Goal: Entertainment & Leisure: Consume media (video, audio)

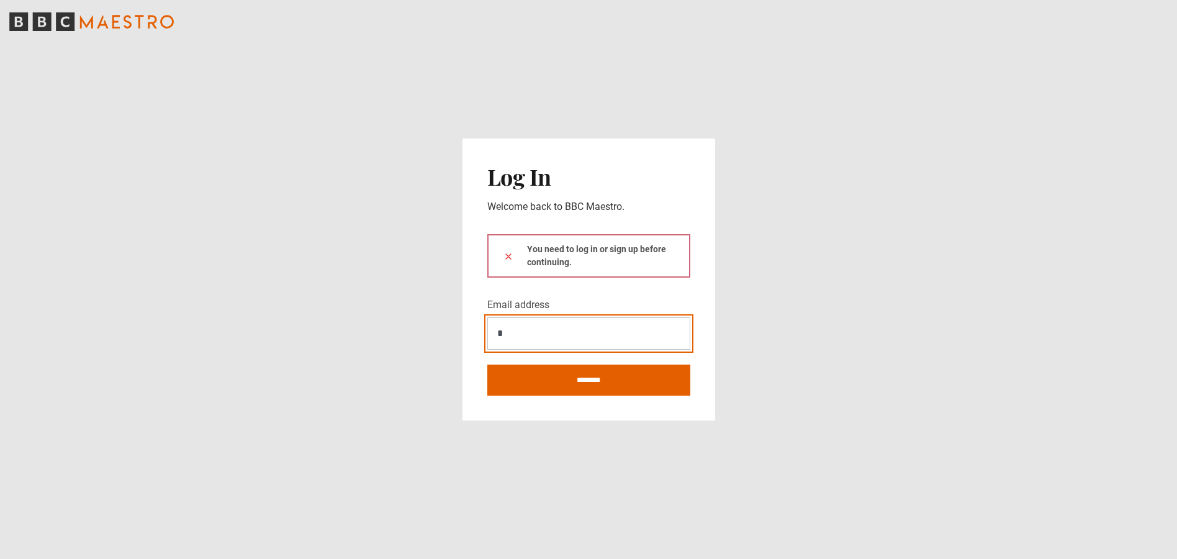
type input "*"
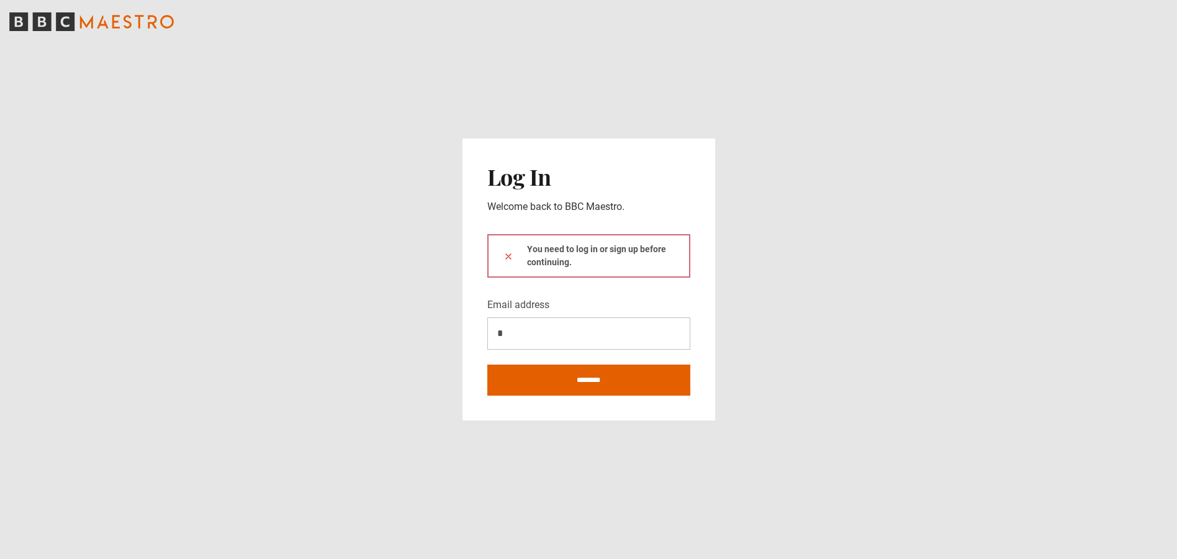
click at [606, 259] on div "You need to log in or sign up before continuing." at bounding box center [588, 255] width 203 height 43
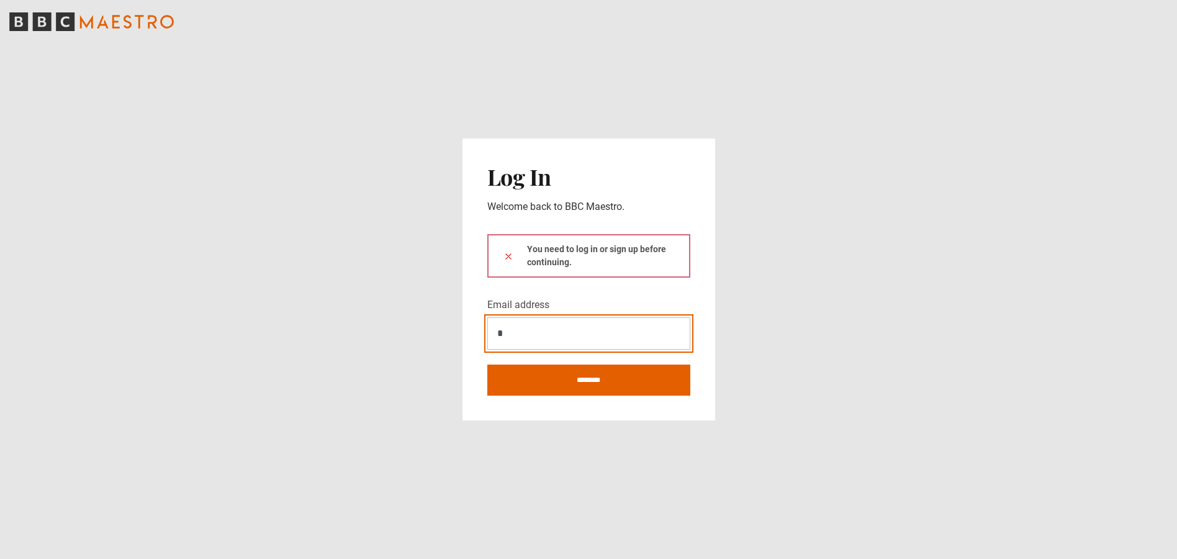
click at [557, 336] on input "*" at bounding box center [588, 333] width 203 height 32
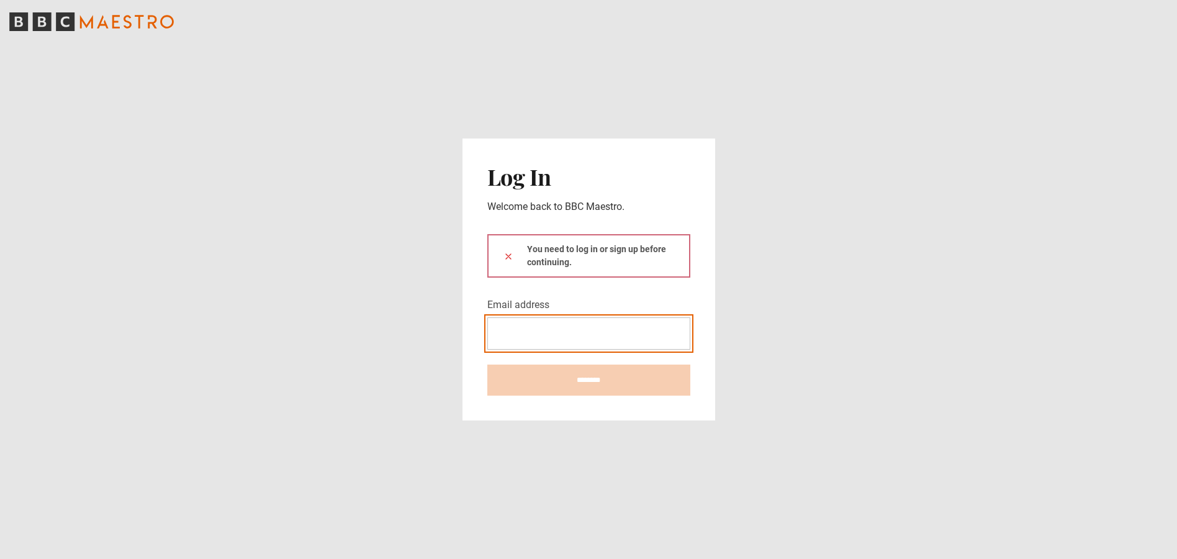
type input "**********"
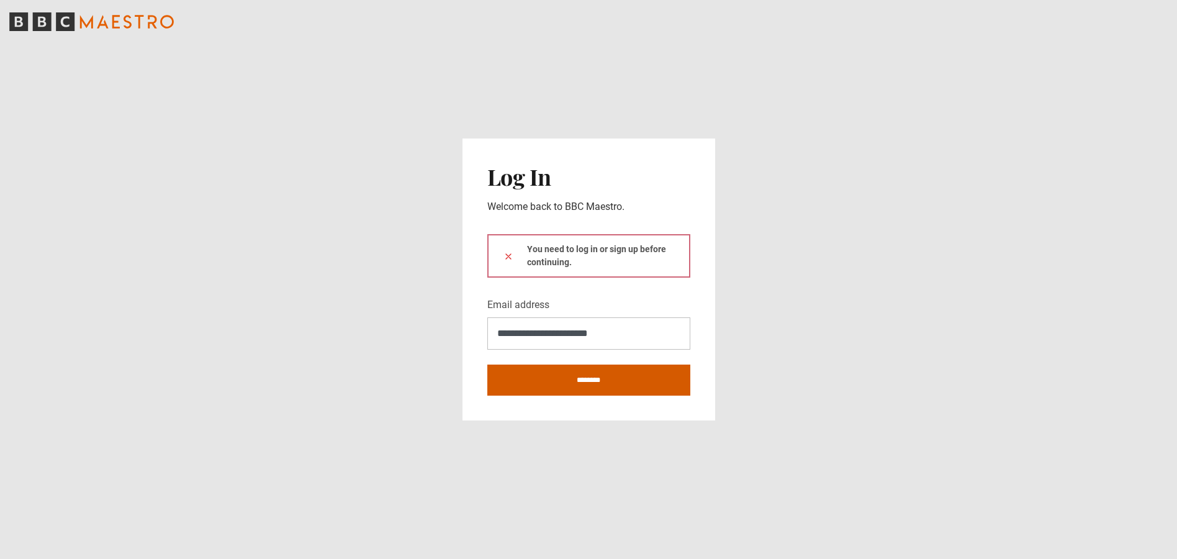
click at [614, 380] on input "********" at bounding box center [588, 379] width 203 height 31
type input "**********"
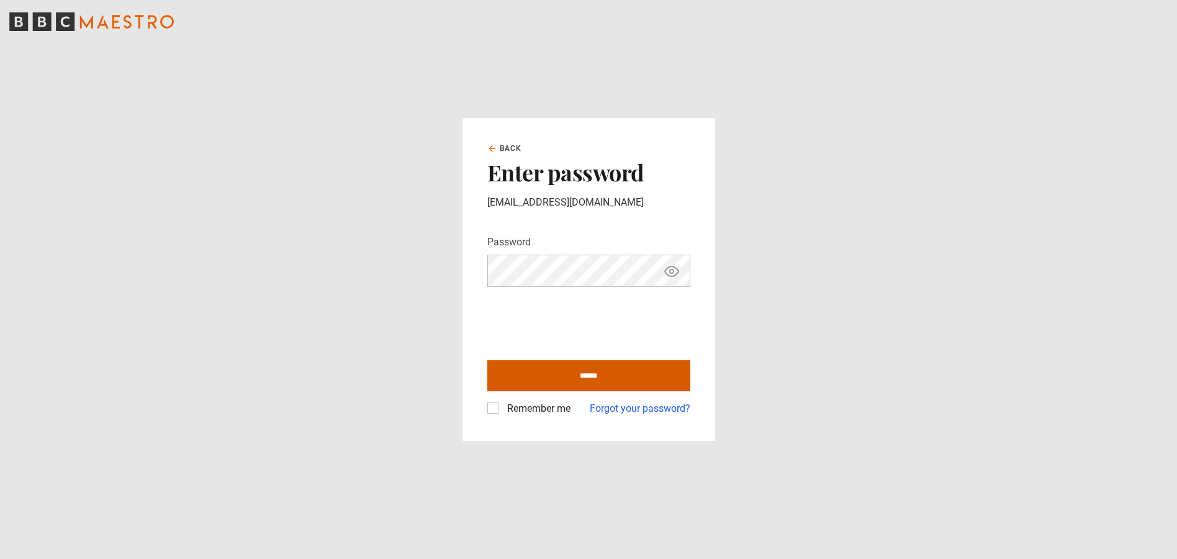
click at [544, 371] on input "******" at bounding box center [588, 375] width 203 height 31
type input "**********"
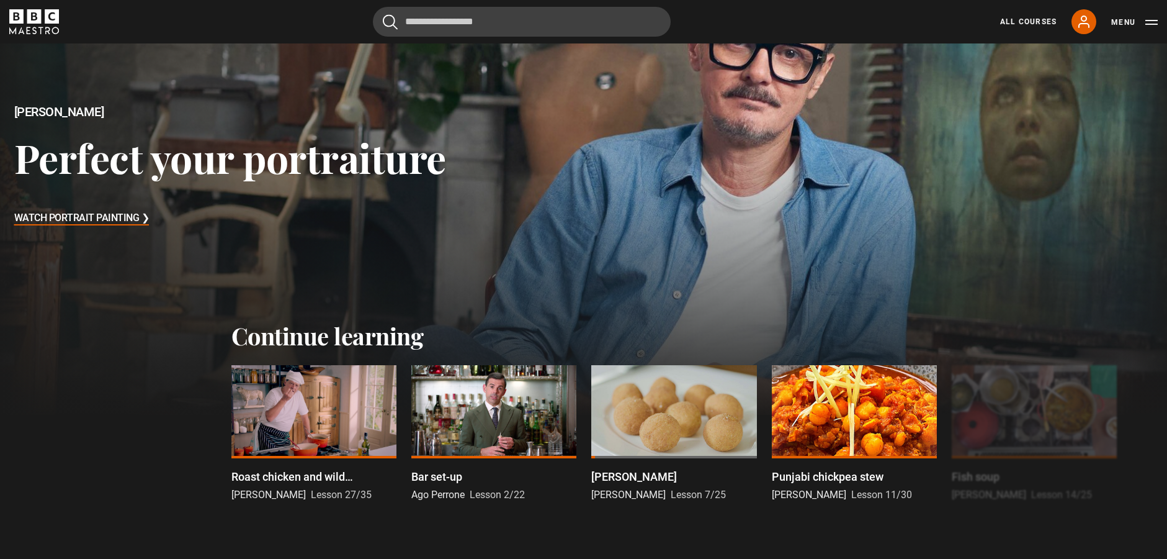
scroll to position [149, 0]
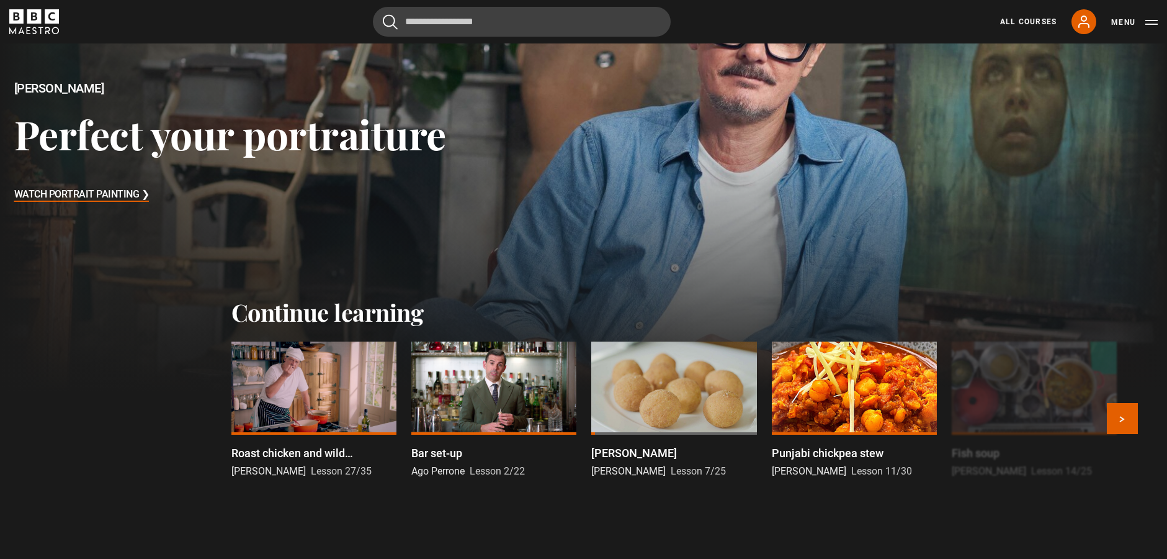
click at [320, 381] on div at bounding box center [313, 387] width 165 height 93
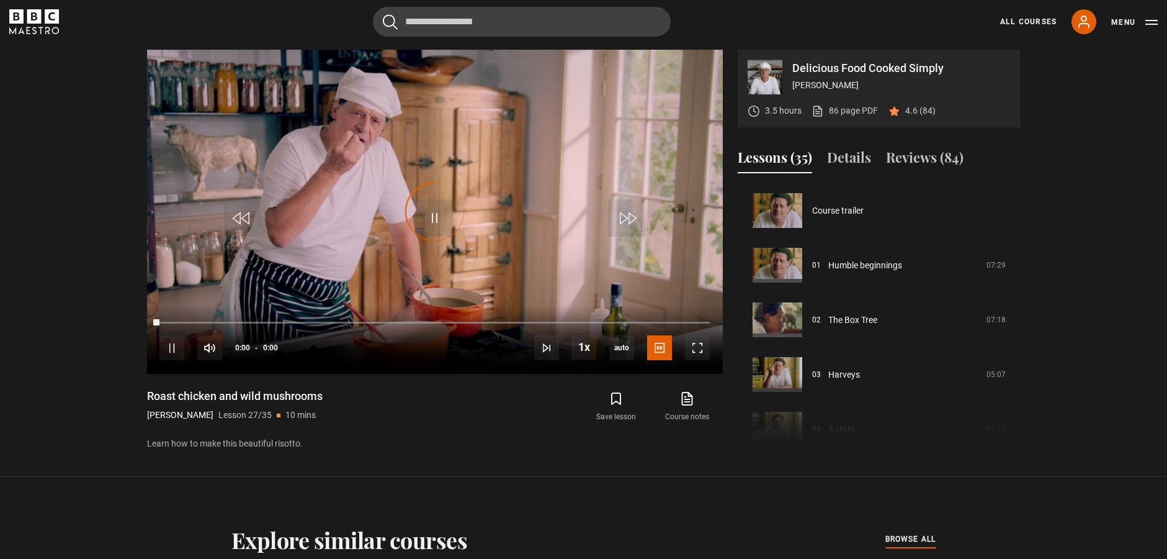
scroll to position [1420, 0]
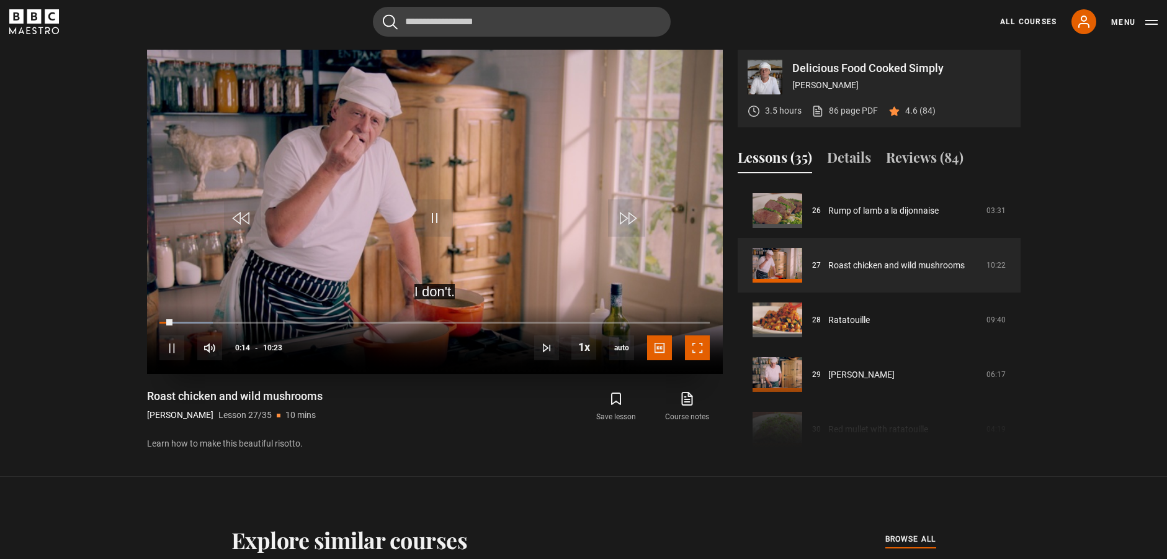
click at [693, 343] on span "Video Player" at bounding box center [697, 347] width 25 height 25
click at [695, 348] on span "Video Player" at bounding box center [697, 347] width 25 height 25
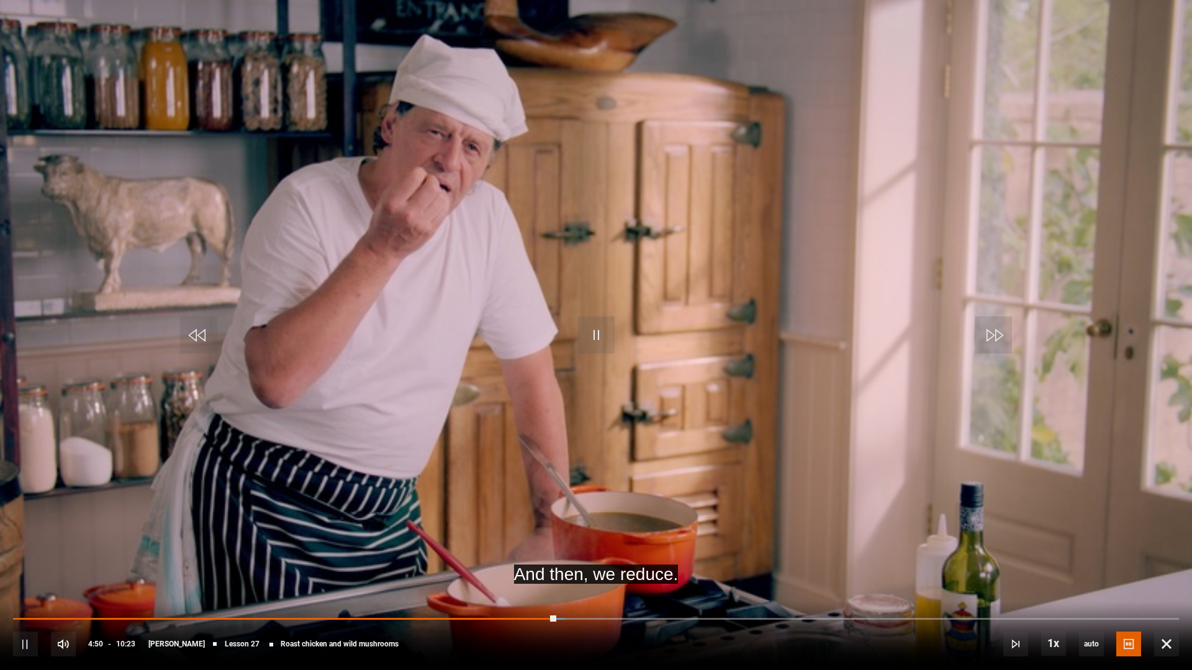
click at [762, 399] on video "Video Player" at bounding box center [596, 335] width 1192 height 670
click at [1017, 185] on video "Video Player" at bounding box center [596, 335] width 1192 height 670
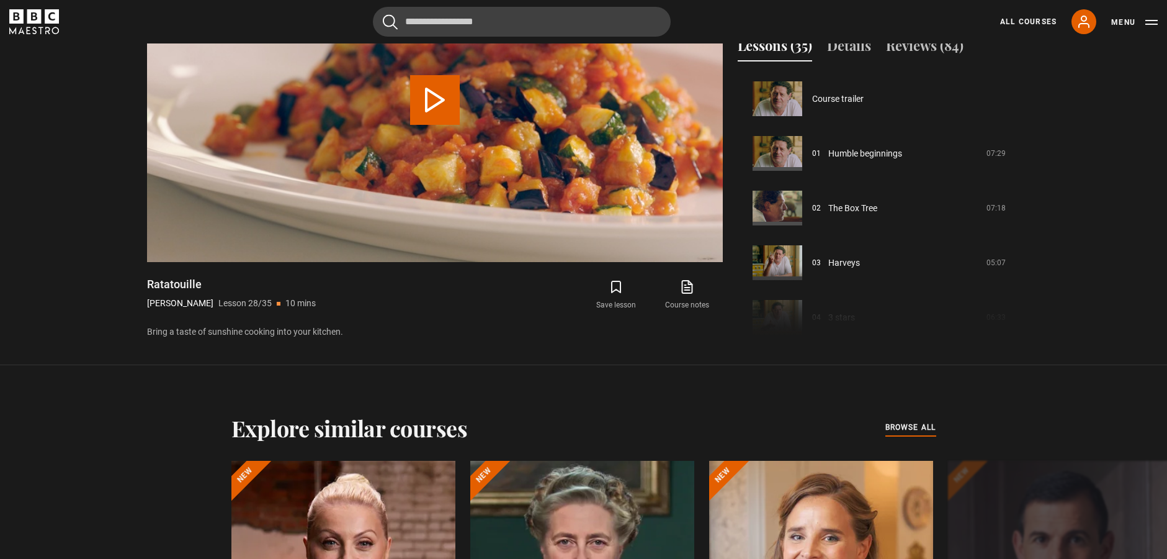
scroll to position [1474, 0]
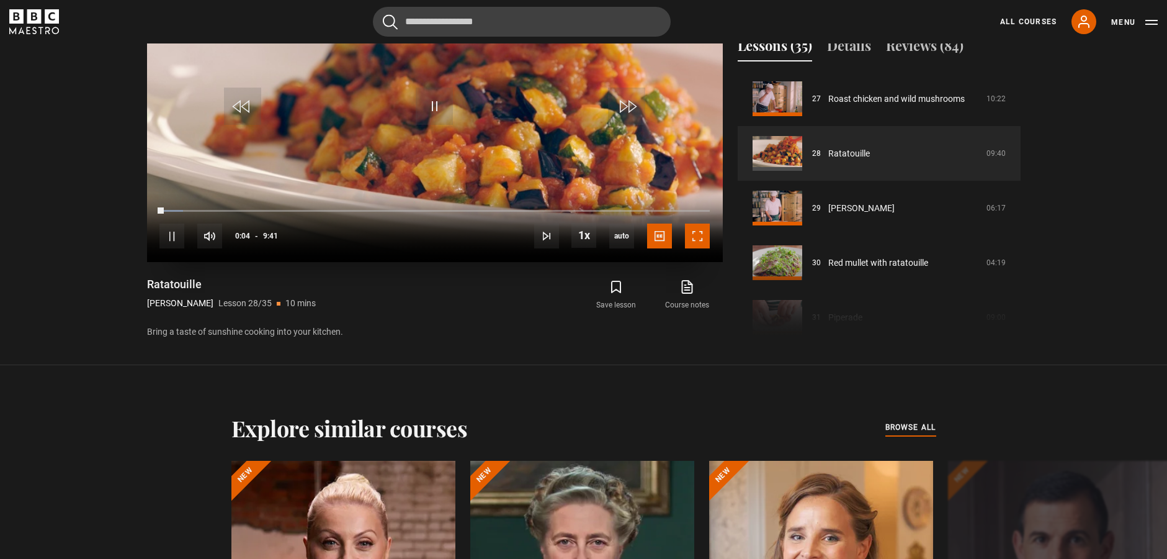
drag, startPoint x: 700, startPoint y: 236, endPoint x: 717, endPoint y: 331, distance: 95.9
click at [700, 236] on span "Video Player" at bounding box center [697, 235] width 25 height 25
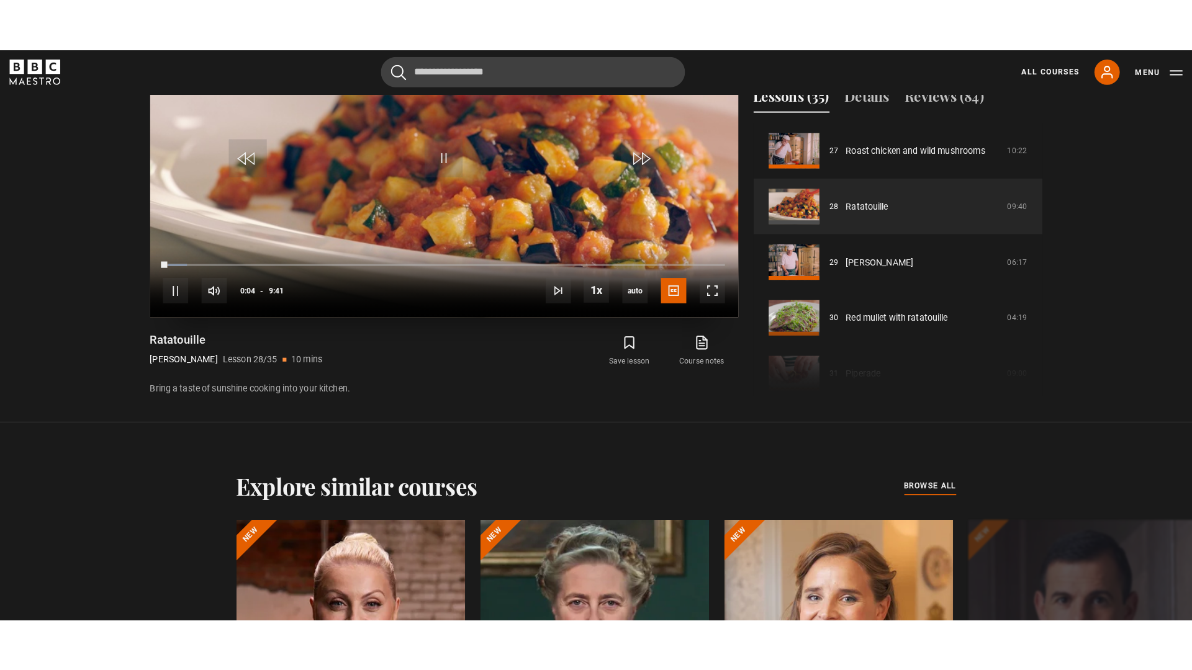
scroll to position [614, 0]
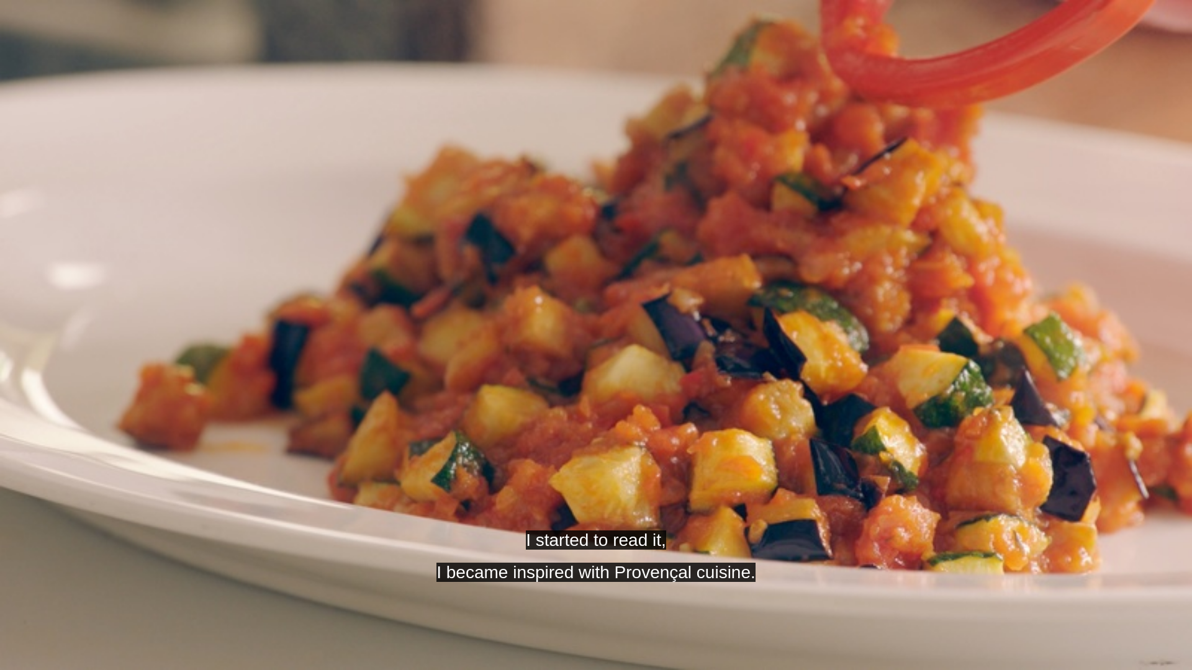
click at [717, 331] on video "Video Player" at bounding box center [596, 335] width 1192 height 670
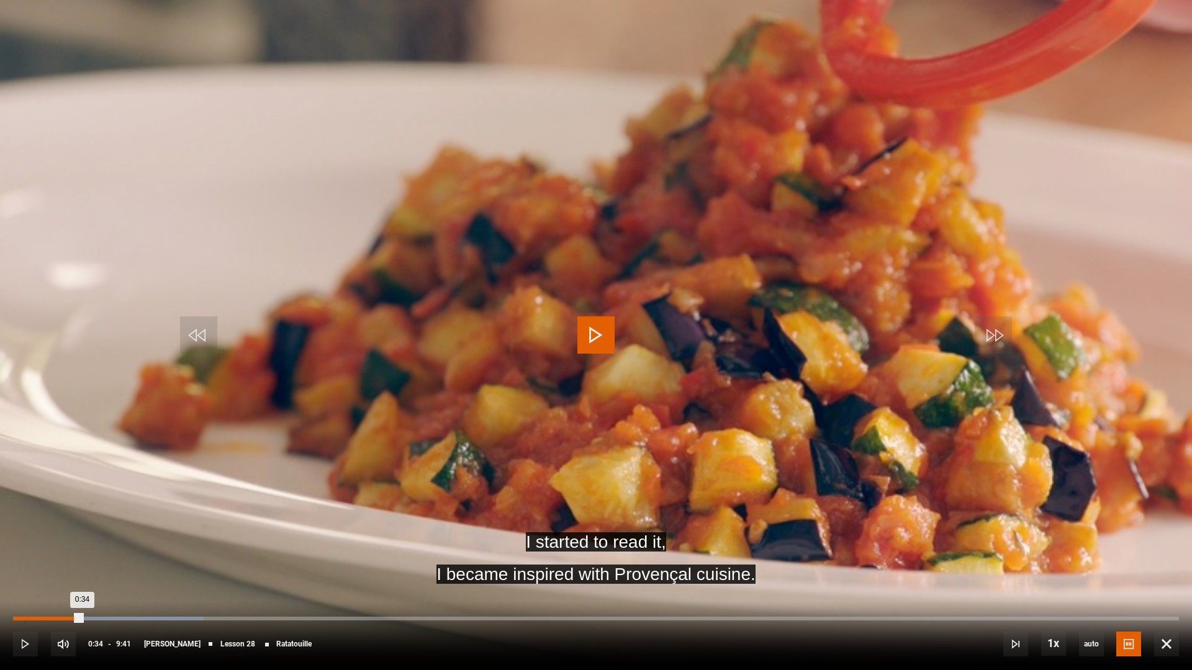
click at [71, 558] on div "Loaded : 16.35% 0:28 0:34" at bounding box center [595, 619] width 1165 height 4
click at [219, 550] on video "Video Player" at bounding box center [596, 335] width 1192 height 670
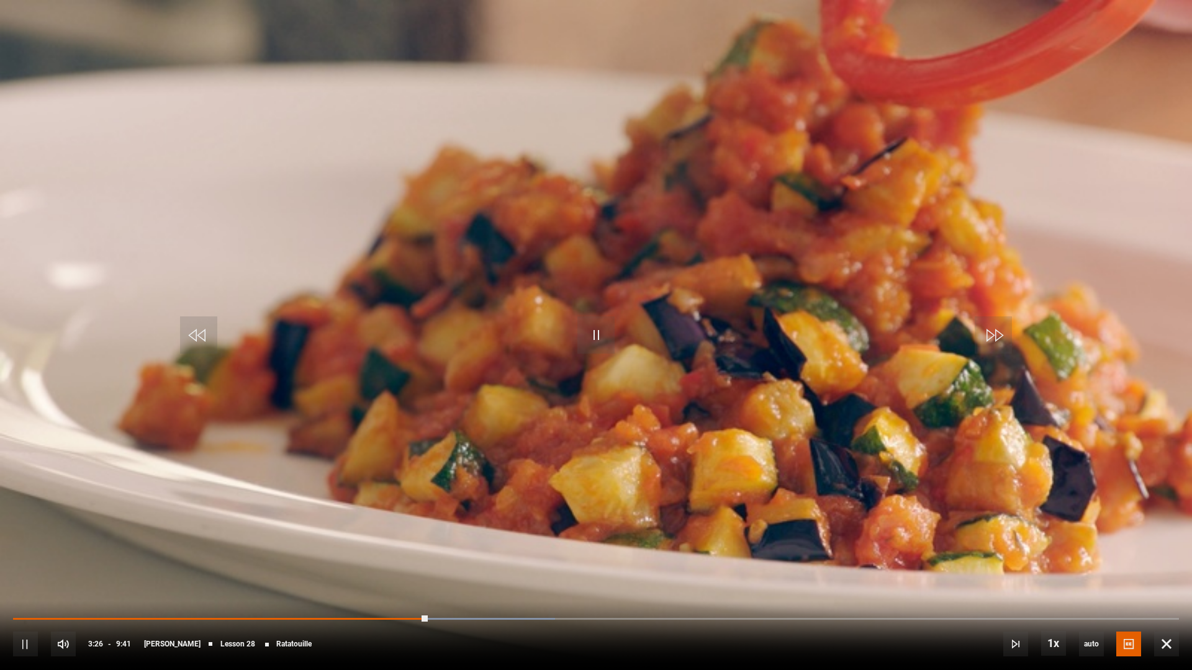
click at [969, 370] on video "Video Player" at bounding box center [596, 335] width 1192 height 670
click at [1167, 119] on video "Video Player" at bounding box center [596, 335] width 1192 height 670
click at [1121, 88] on video "Video Player" at bounding box center [596, 335] width 1192 height 670
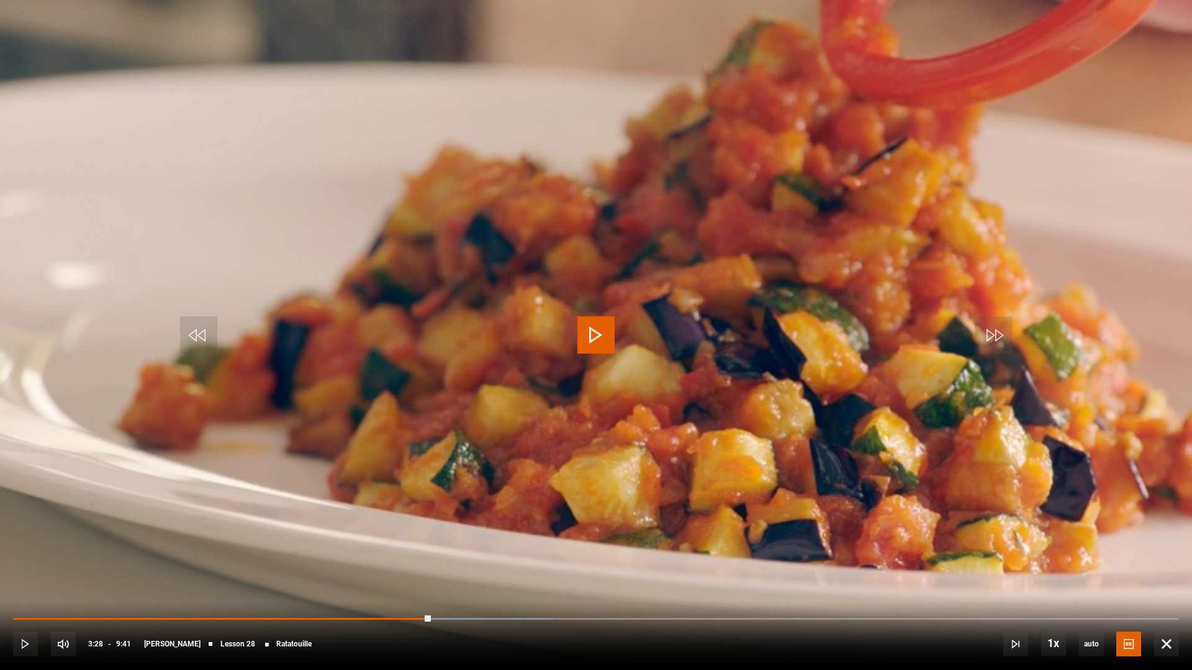
click at [1043, 168] on video "Video Player" at bounding box center [596, 335] width 1192 height 670
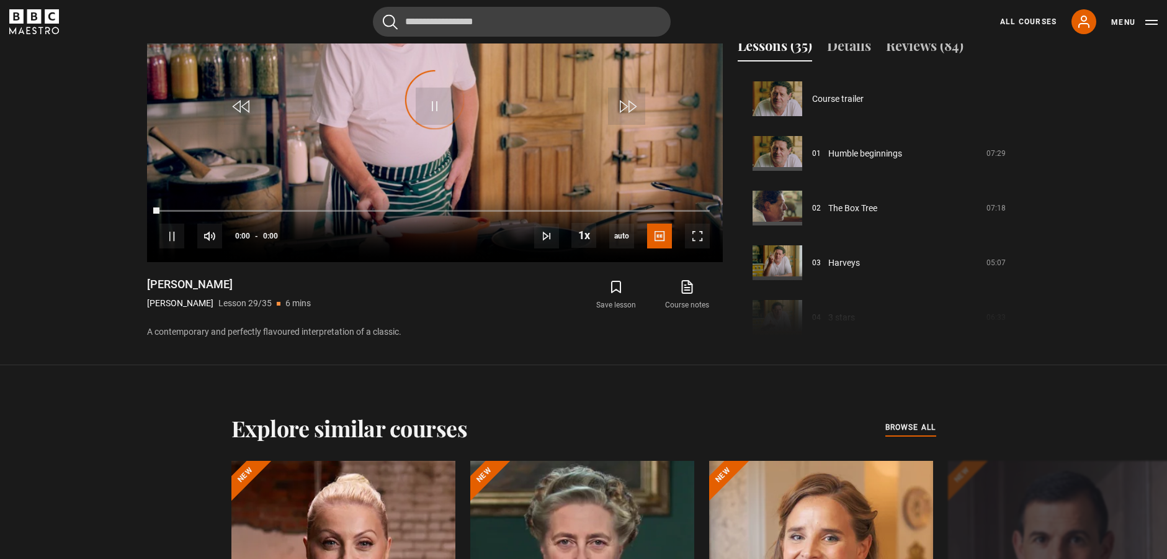
scroll to position [1529, 0]
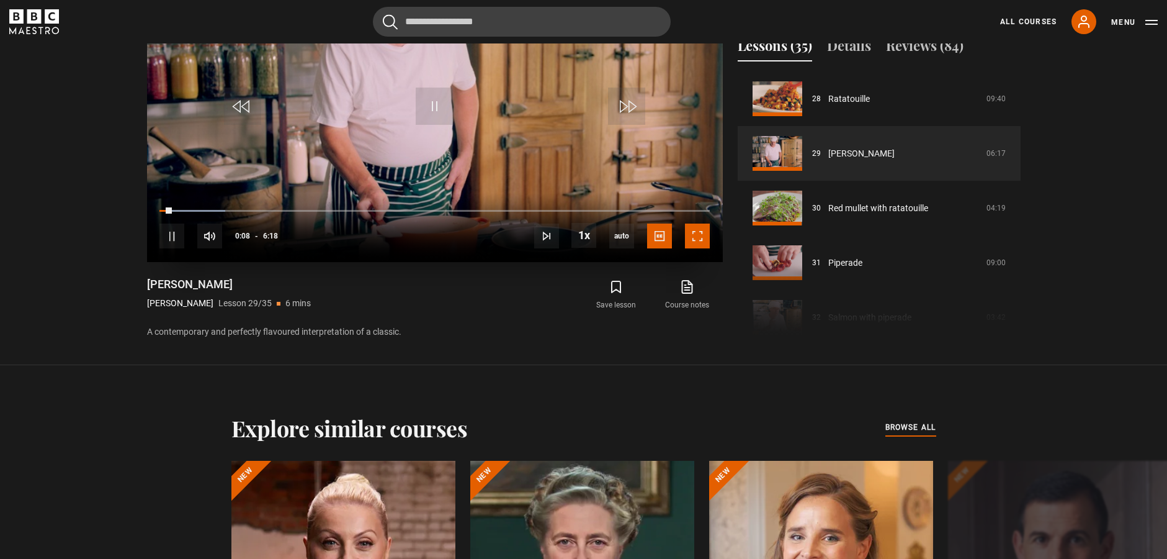
click at [698, 235] on span "Video Player" at bounding box center [697, 235] width 25 height 25
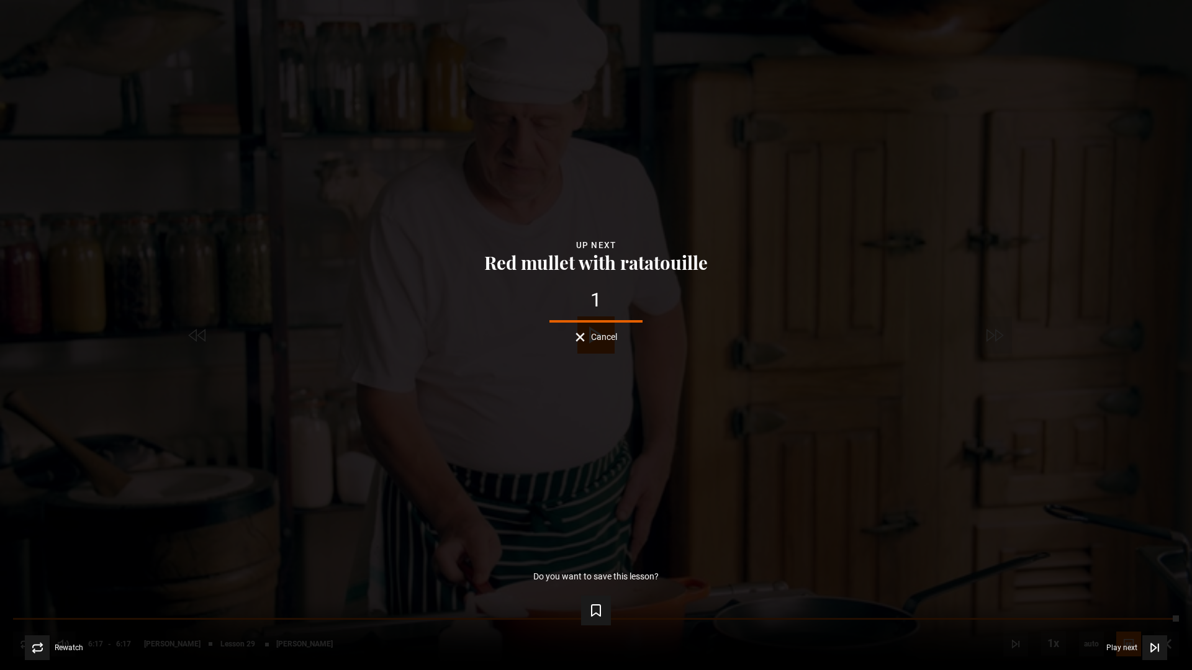
click at [602, 333] on span "Cancel" at bounding box center [604, 337] width 26 height 9
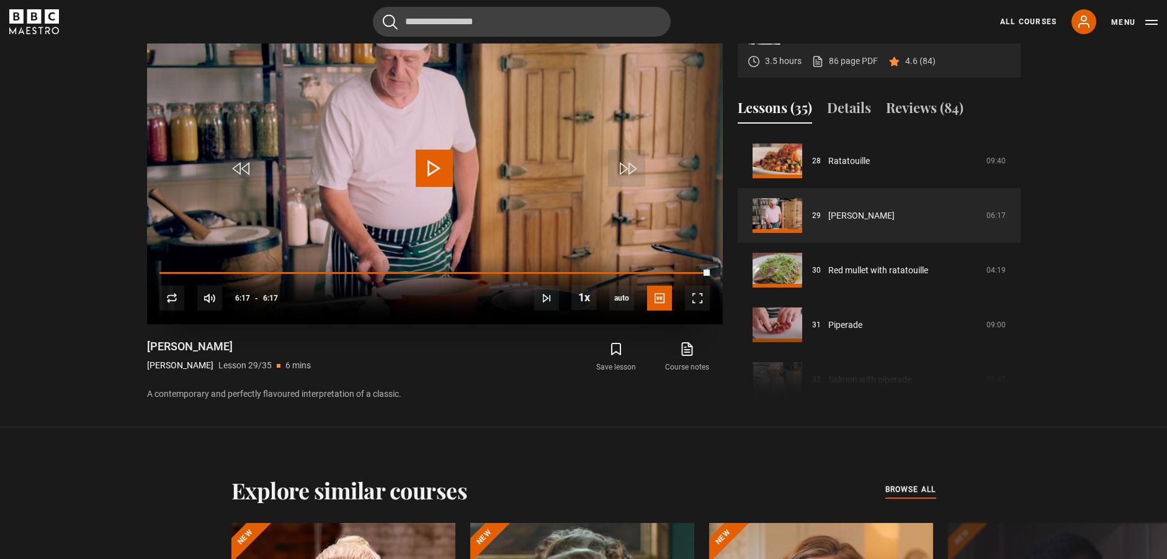
click at [442, 166] on span "Video Player" at bounding box center [434, 168] width 37 height 37
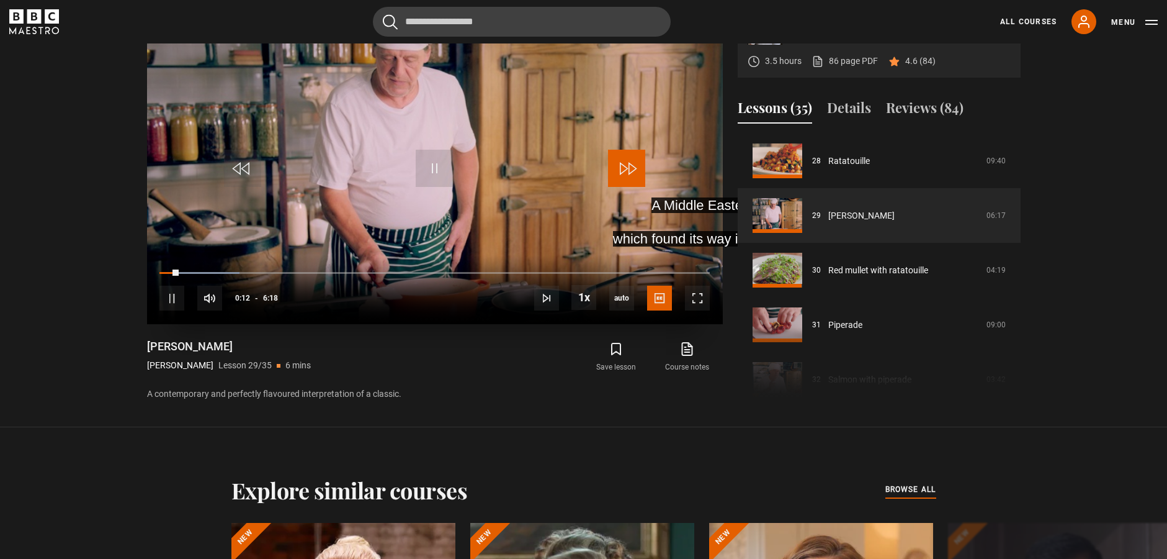
click at [619, 164] on span "Video Player" at bounding box center [626, 168] width 37 height 37
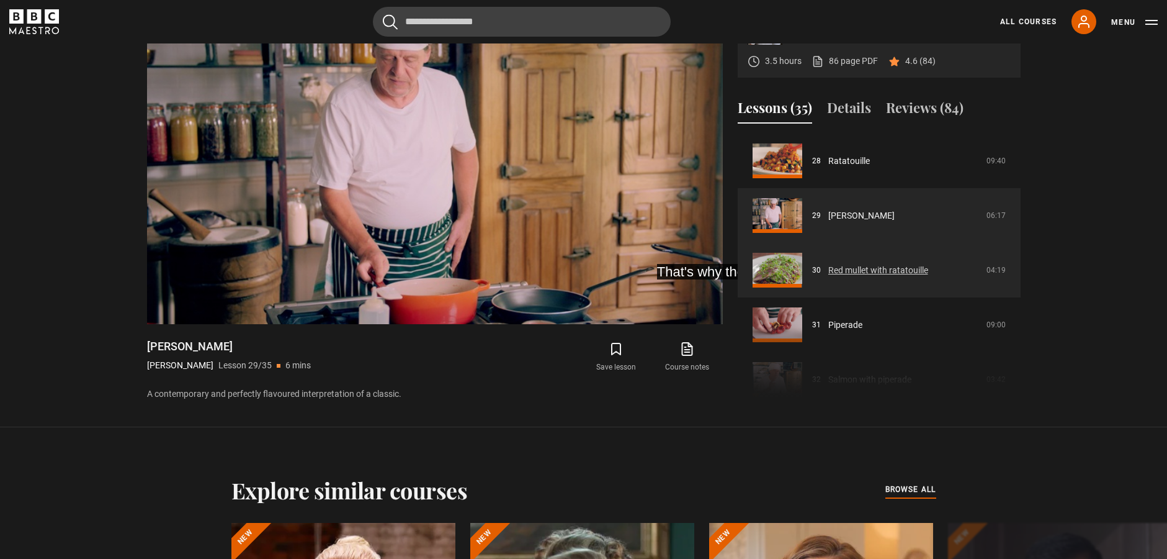
click at [851, 269] on link "Red mullet with ratatouille" at bounding box center [878, 270] width 100 height 13
click at [843, 273] on link "Red mullet with ratatouille" at bounding box center [878, 270] width 100 height 13
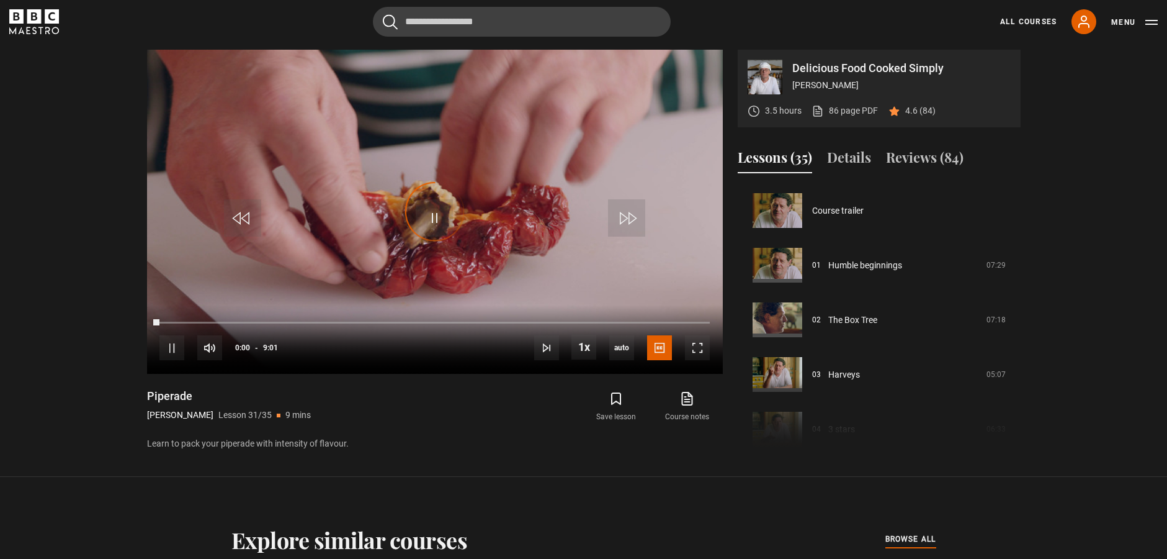
scroll to position [1638, 0]
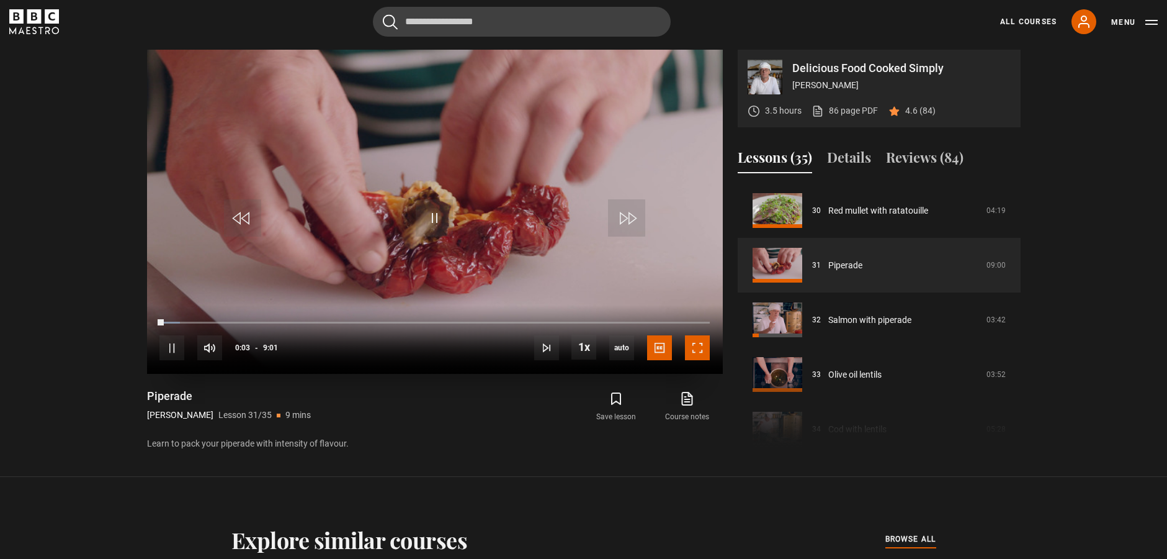
click at [691, 343] on span "Video Player" at bounding box center [697, 347] width 25 height 25
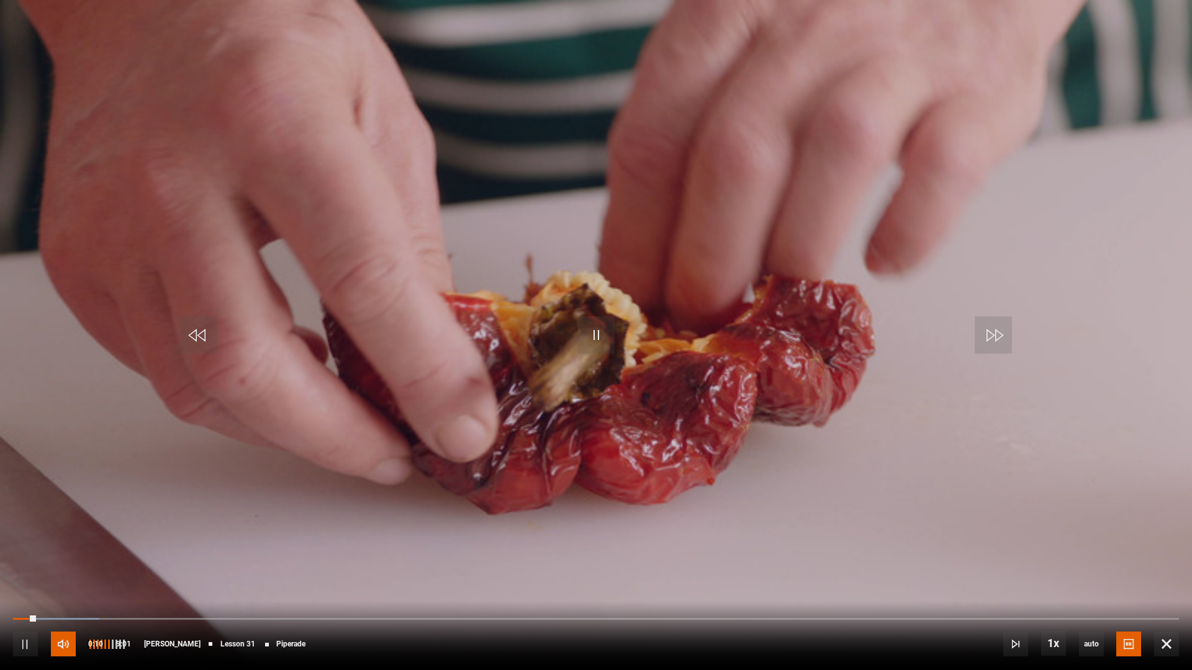
click at [65, 558] on span "Video Player" at bounding box center [63, 644] width 25 height 25
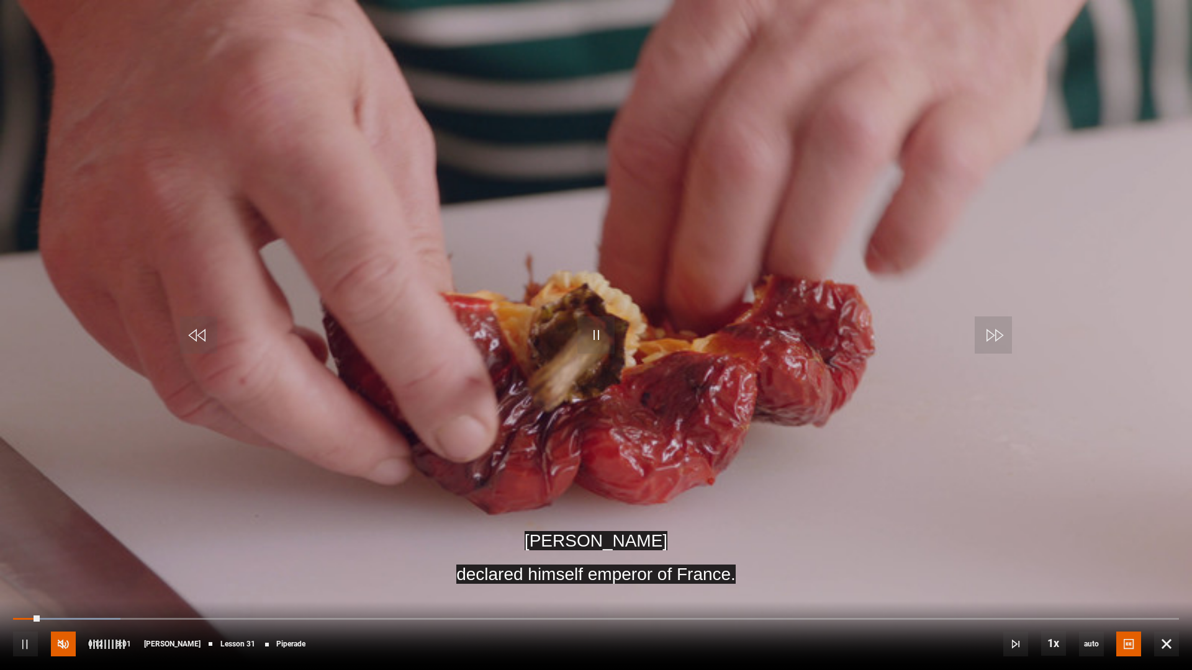
click at [65, 558] on span "Video Player" at bounding box center [63, 644] width 25 height 25
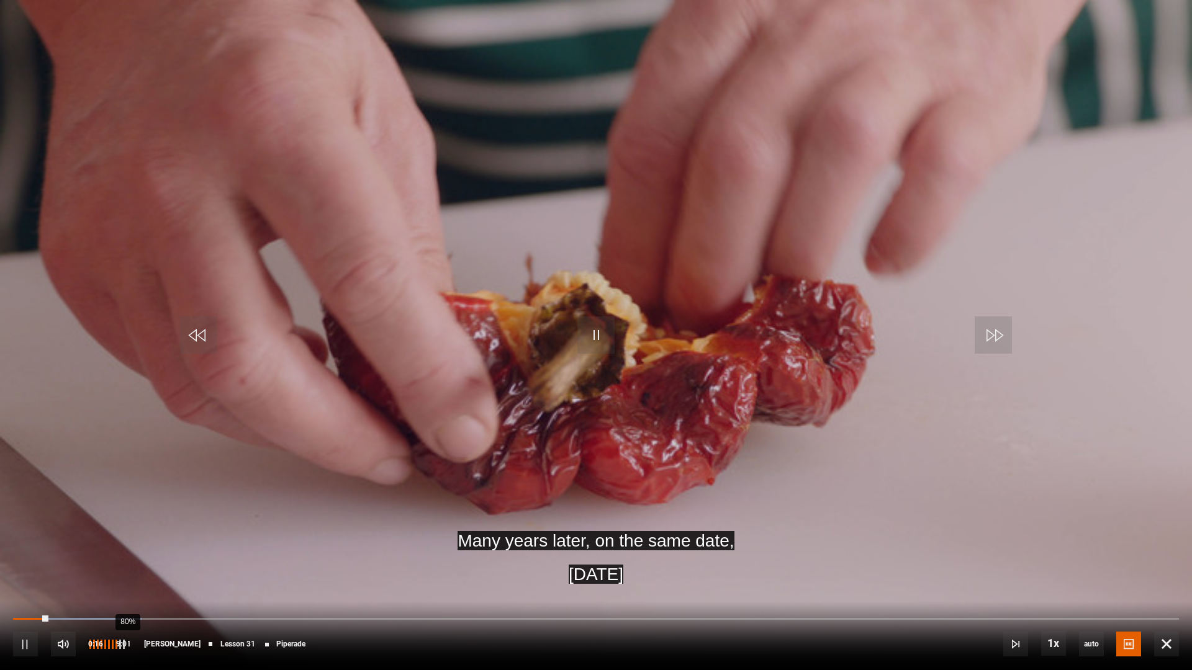
click at [127, 558] on div "80%" at bounding box center [127, 644] width 1 height 9
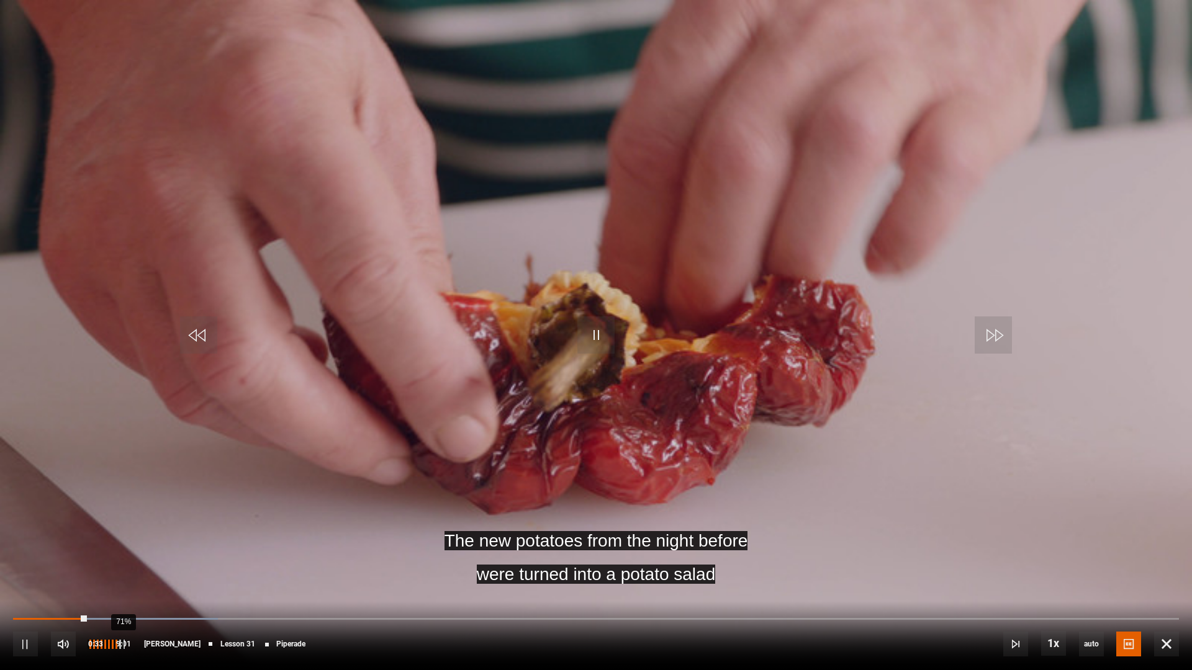
click at [123, 558] on div "71%" at bounding box center [123, 644] width 1 height 9
click at [119, 558] on div "63%" at bounding box center [119, 644] width 1 height 9
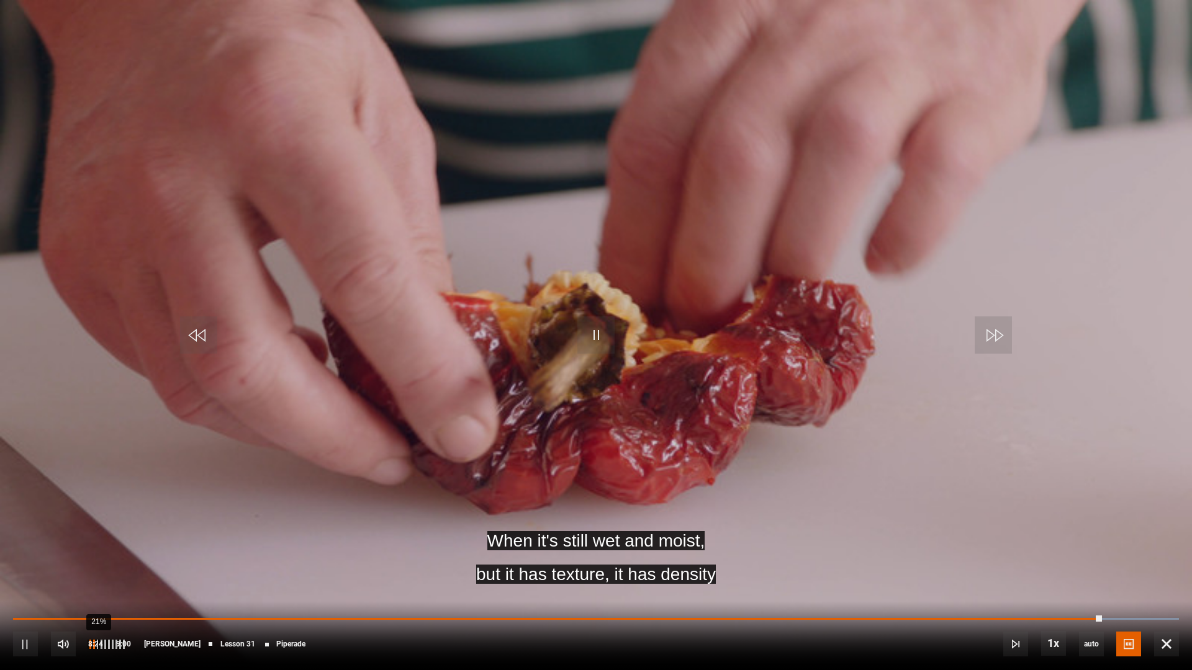
click at [98, 558] on div "21%" at bounding box center [98, 644] width 1 height 9
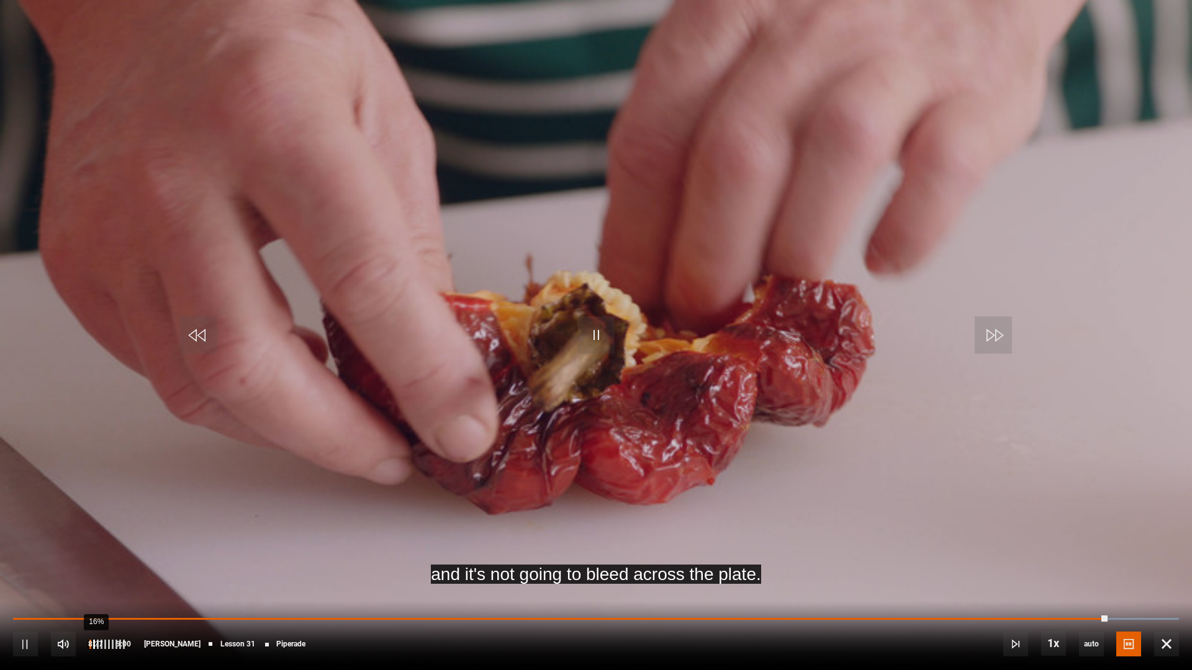
click at [96, 558] on div "16%" at bounding box center [96, 644] width 1 height 9
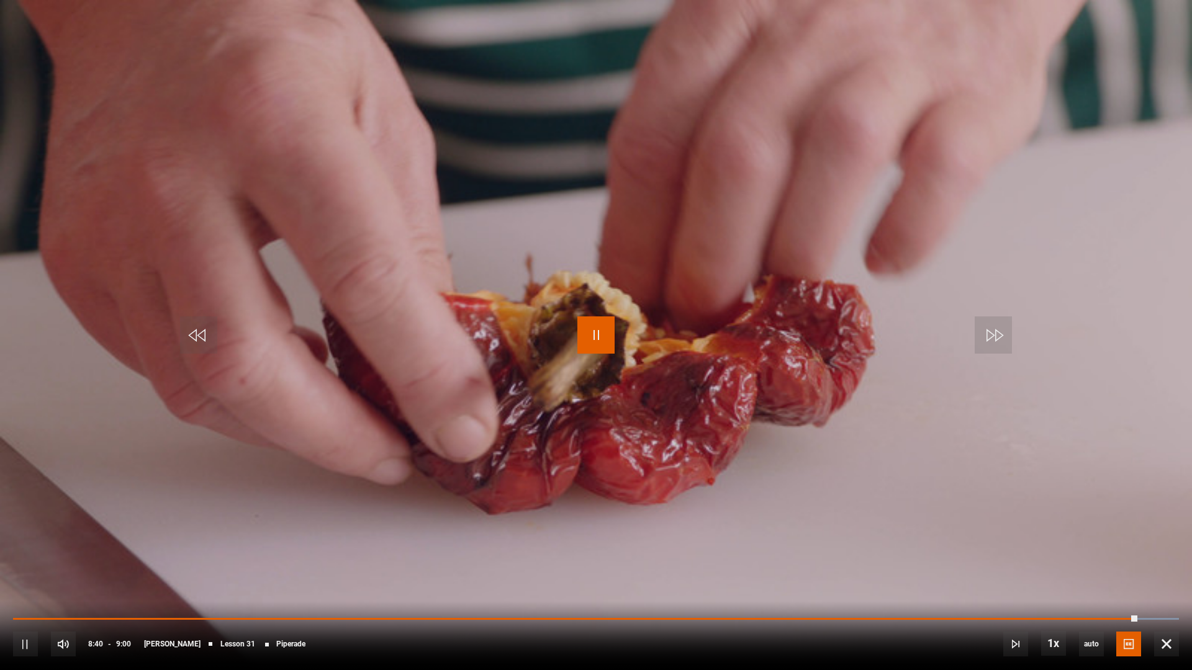
click at [600, 330] on span "Video Player" at bounding box center [595, 334] width 37 height 37
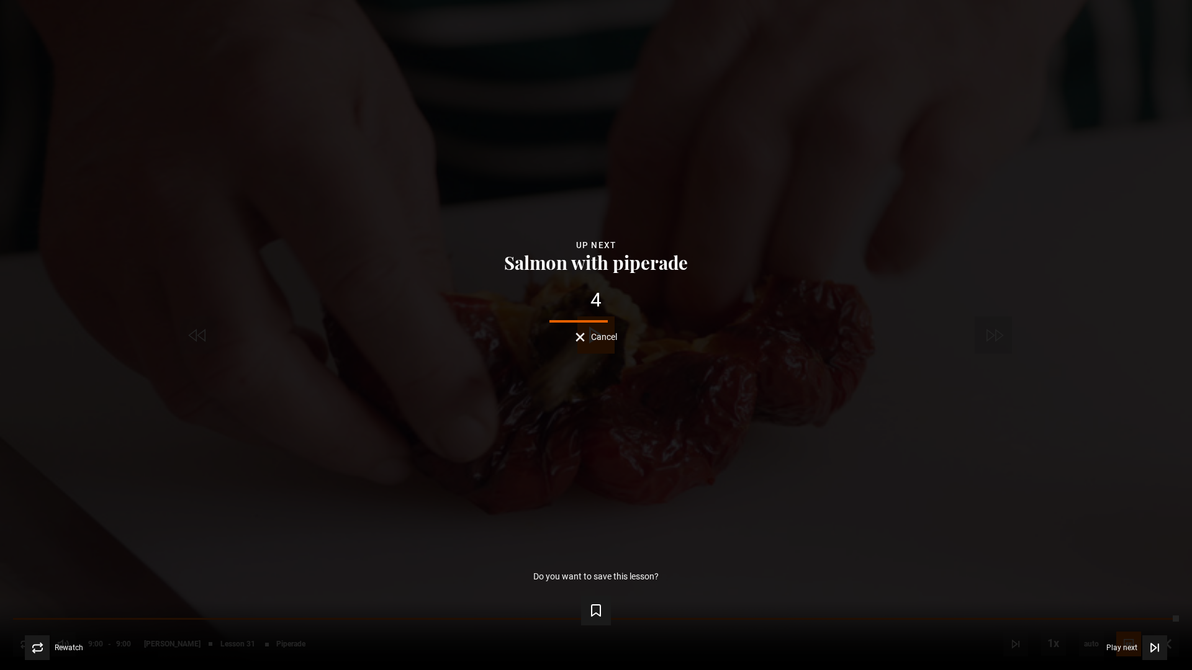
click at [598, 336] on span "Cancel" at bounding box center [604, 337] width 26 height 9
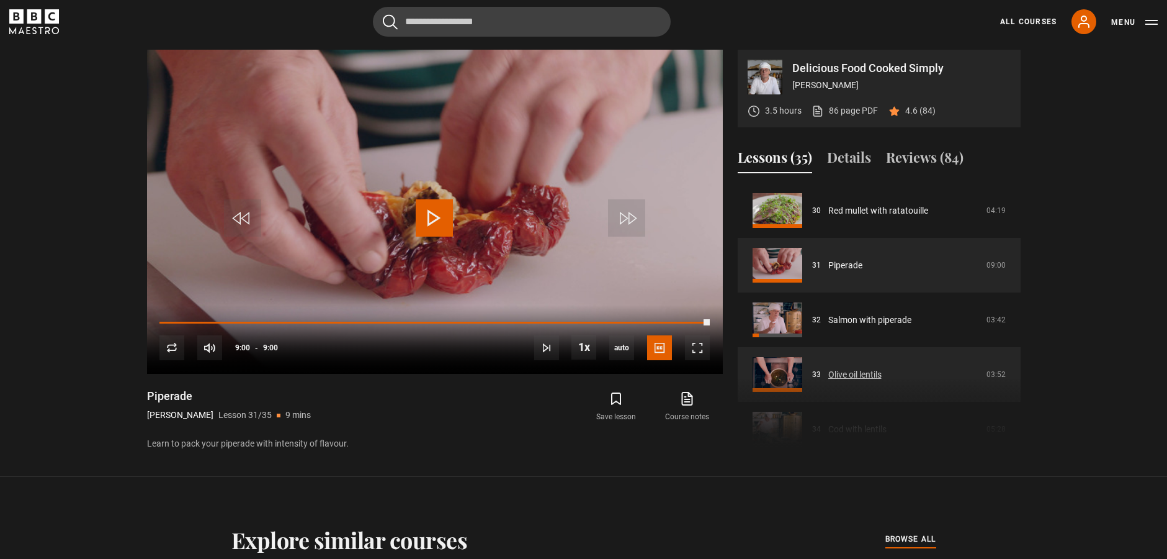
click at [846, 376] on link "Olive oil lentils" at bounding box center [854, 374] width 53 height 13
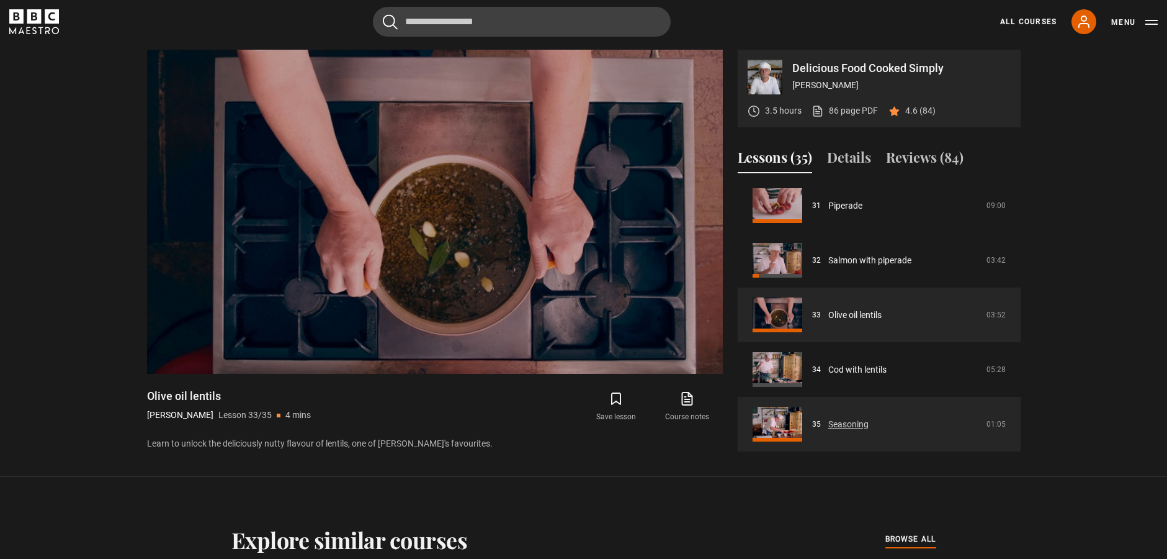
click at [828, 424] on link "Seasoning" at bounding box center [848, 424] width 40 height 13
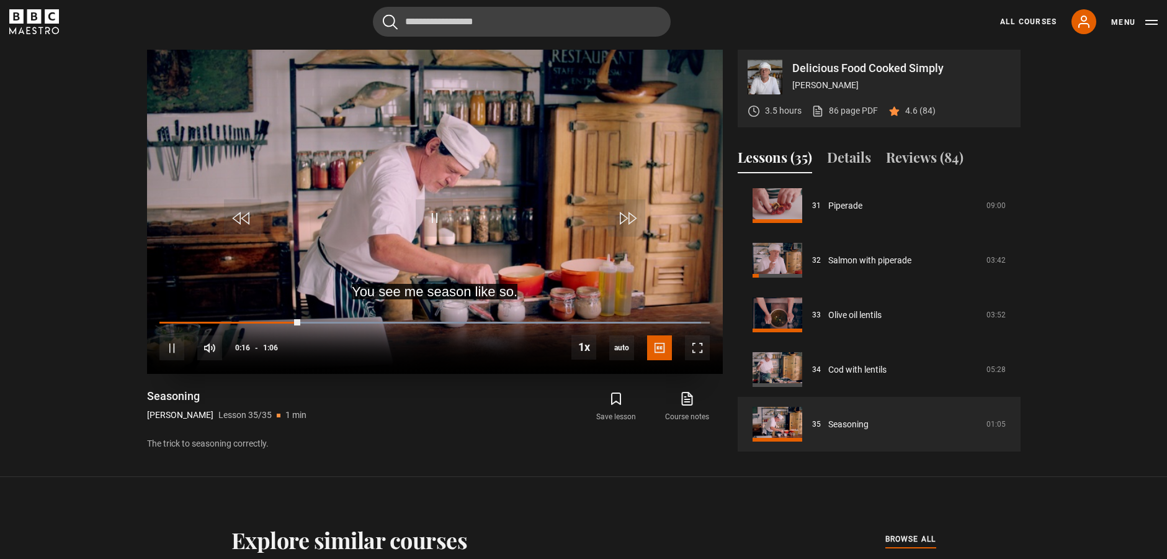
click at [465, 217] on video "Video Player" at bounding box center [435, 212] width 576 height 324
click at [695, 348] on span "Video Player" at bounding box center [697, 347] width 25 height 25
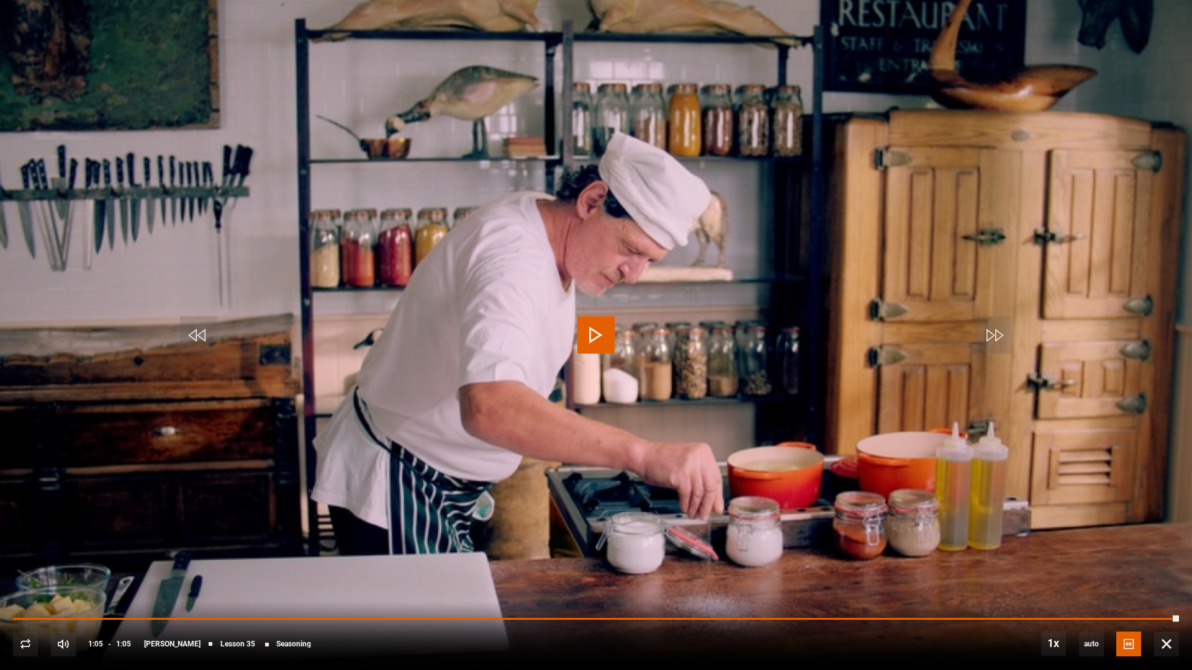
click at [594, 333] on span "Video Player" at bounding box center [595, 334] width 37 height 37
click at [990, 330] on span "Video Player" at bounding box center [992, 334] width 37 height 37
click at [990, 343] on span "Video Player" at bounding box center [992, 334] width 37 height 37
click at [994, 334] on span "Video Player" at bounding box center [992, 334] width 37 height 37
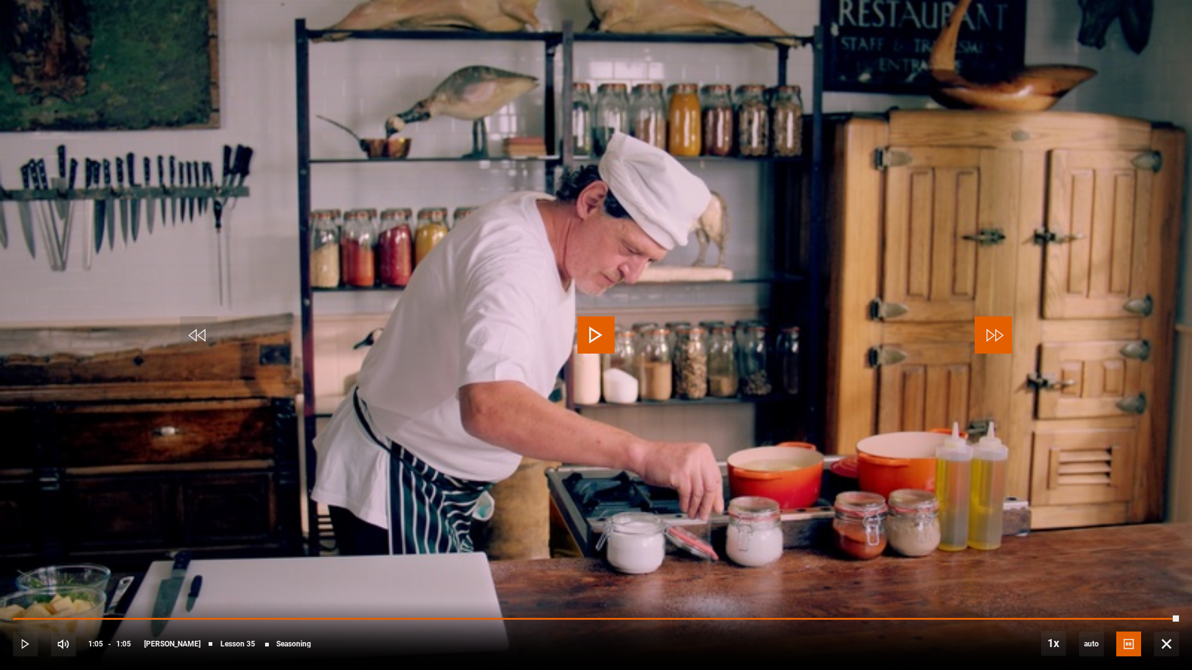
click at [994, 334] on span "Video Player" at bounding box center [992, 334] width 37 height 37
click at [241, 558] on span "Lesson 35" at bounding box center [237, 643] width 35 height 7
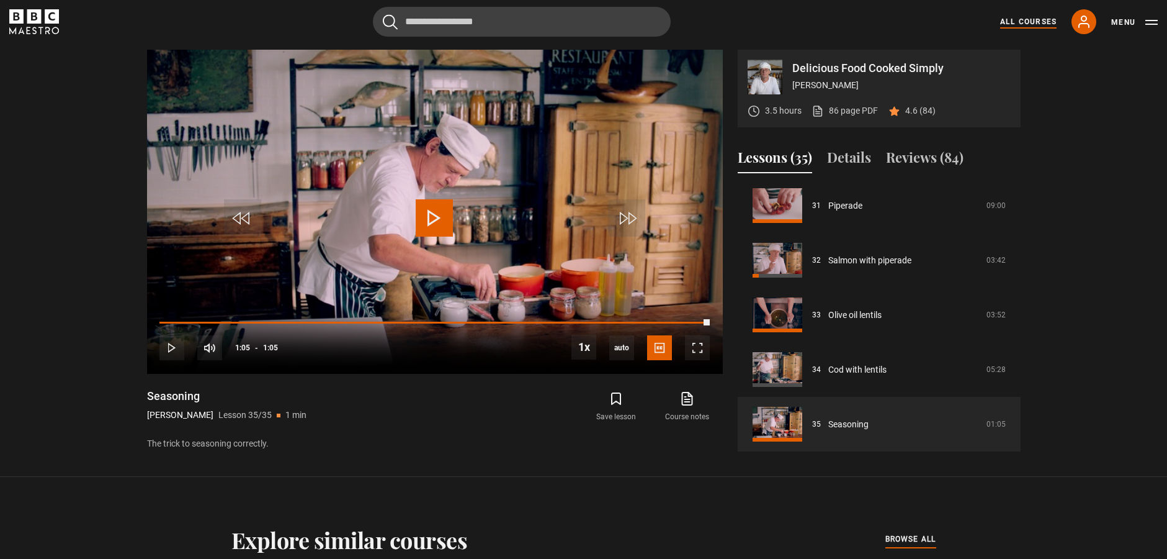
click at [1016, 24] on link "All Courses" at bounding box center [1028, 21] width 56 height 11
click at [1021, 20] on link "All Courses" at bounding box center [1028, 21] width 56 height 11
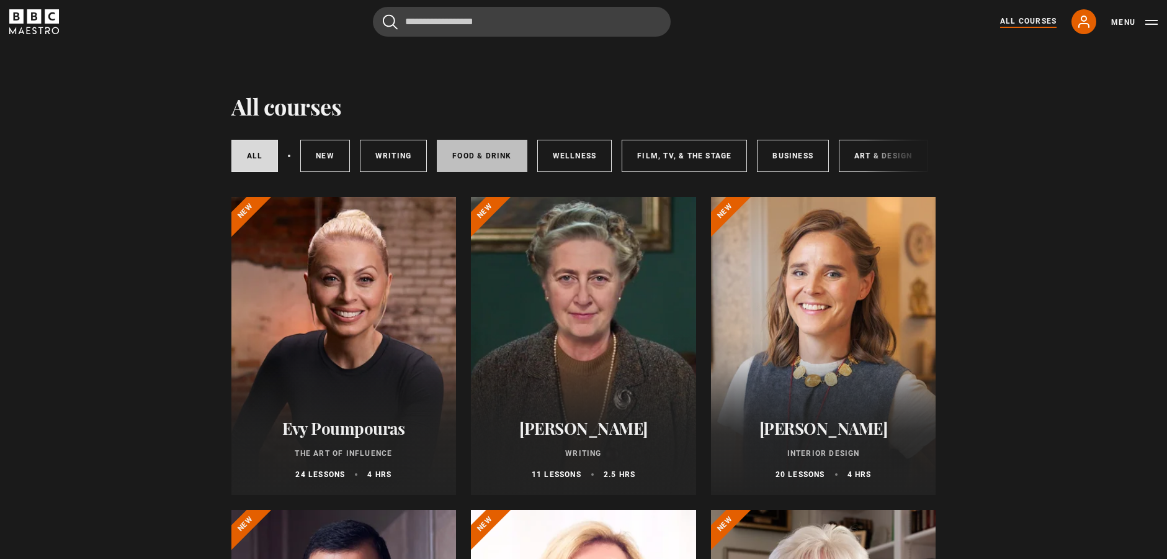
click at [477, 158] on link "Food & Drink" at bounding box center [482, 156] width 90 height 32
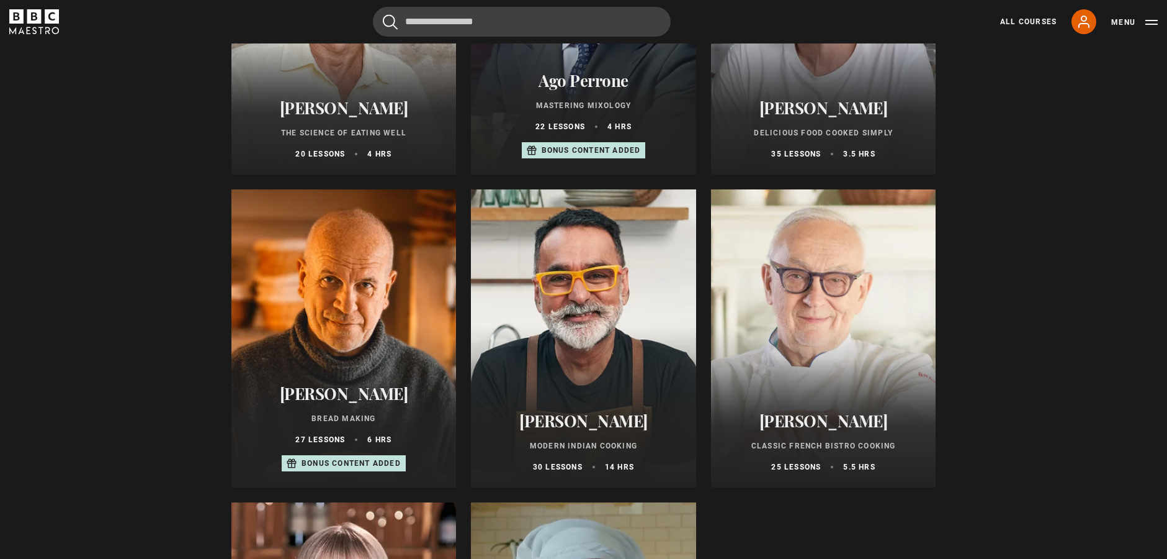
scroll to position [323, 0]
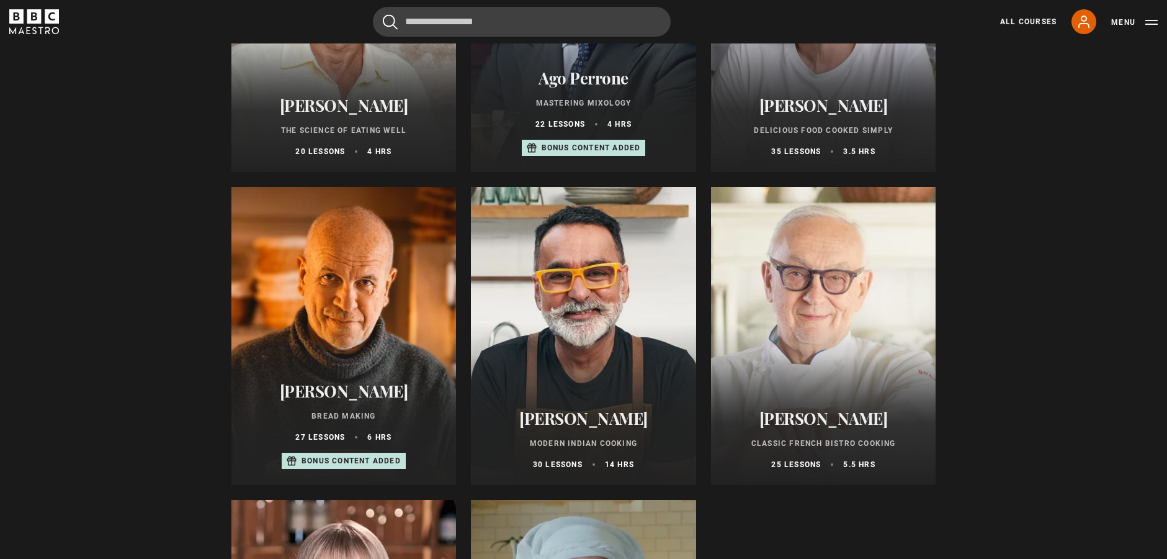
click at [843, 266] on div at bounding box center [823, 336] width 225 height 298
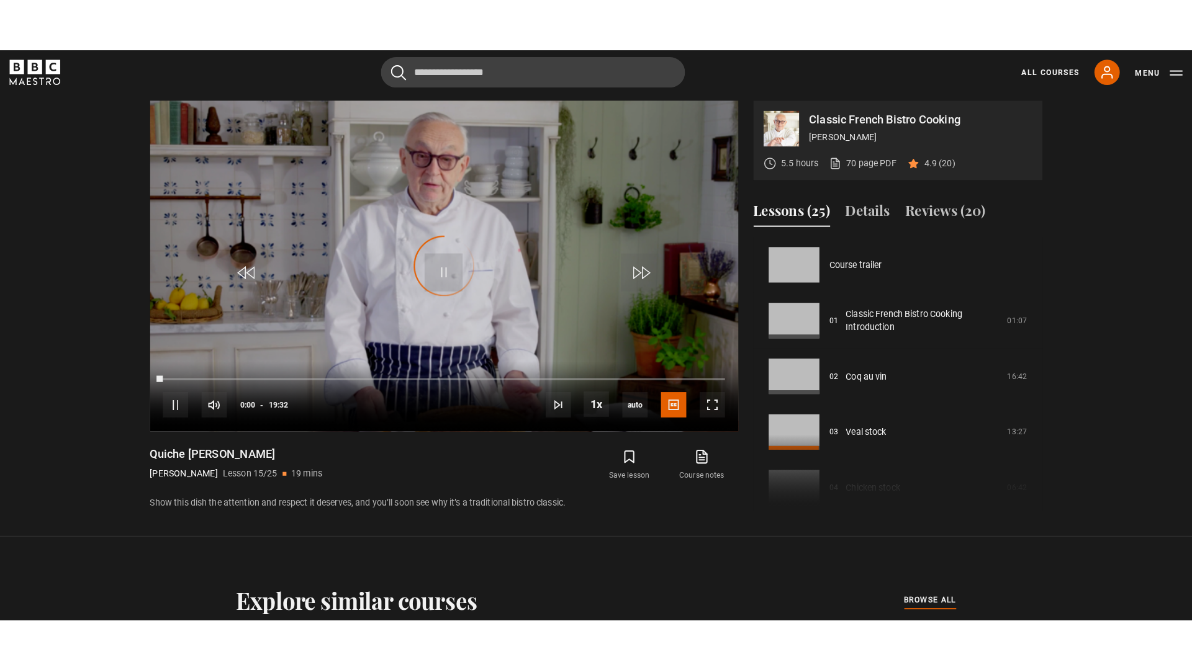
scroll to position [765, 0]
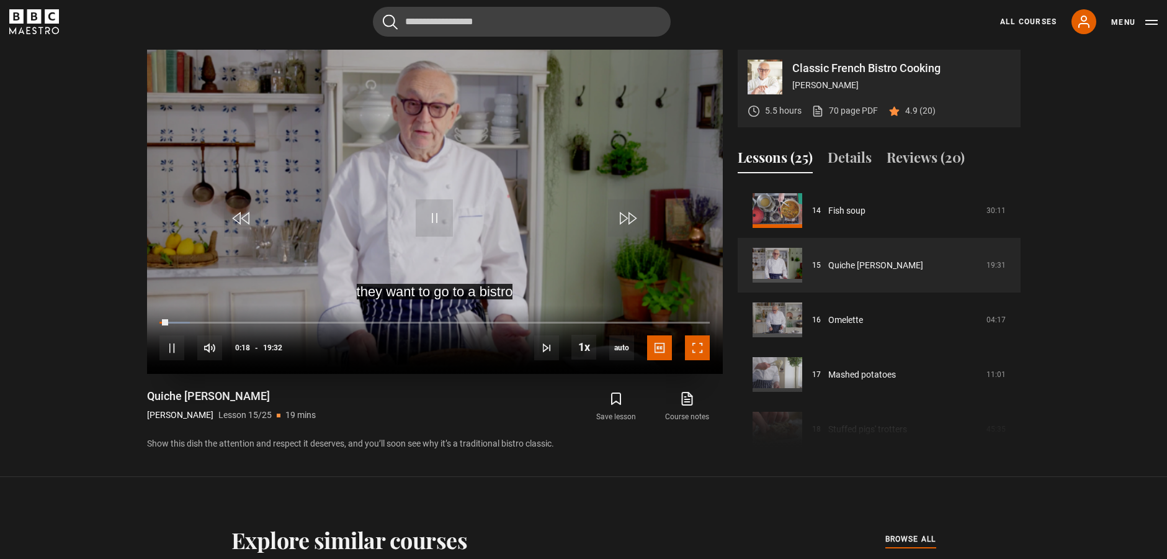
click at [694, 341] on span "Video Player" at bounding box center [697, 347] width 25 height 25
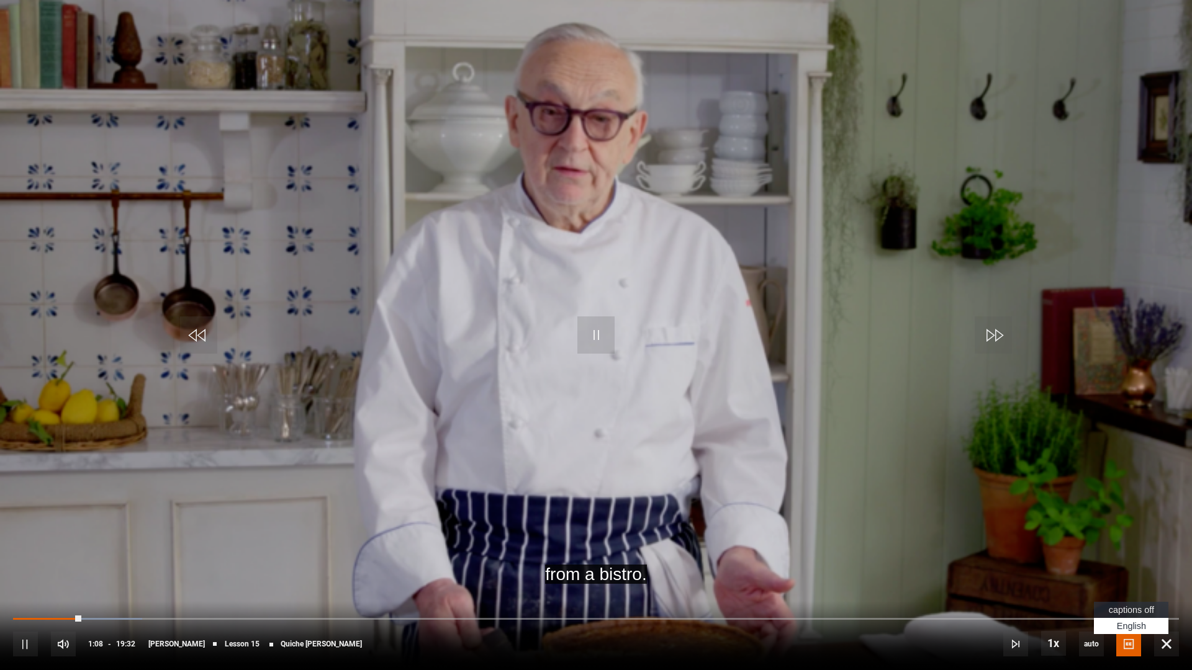
click at [1121, 558] on span "Video Player" at bounding box center [1128, 644] width 25 height 25
click at [1128, 558] on span "captions off" at bounding box center [1130, 610] width 45 height 10
click at [884, 92] on video "Video Player" at bounding box center [596, 335] width 1192 height 670
click at [862, 111] on video "Video Player" at bounding box center [596, 335] width 1192 height 670
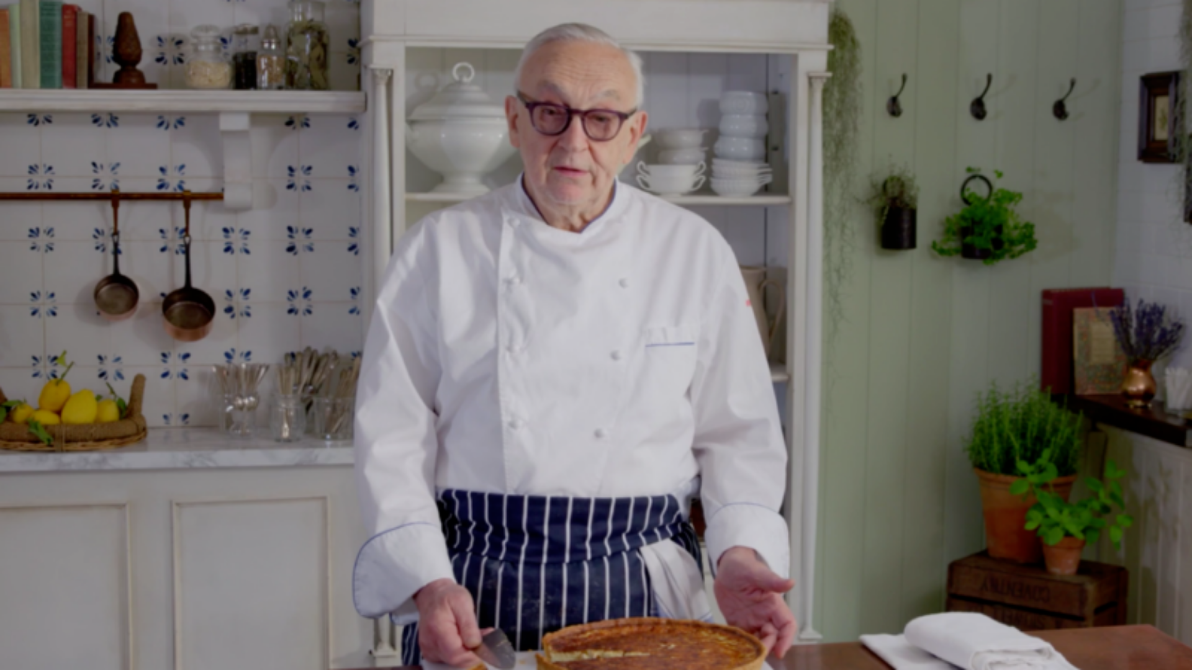
click at [861, 112] on video "Video Player" at bounding box center [596, 335] width 1192 height 670
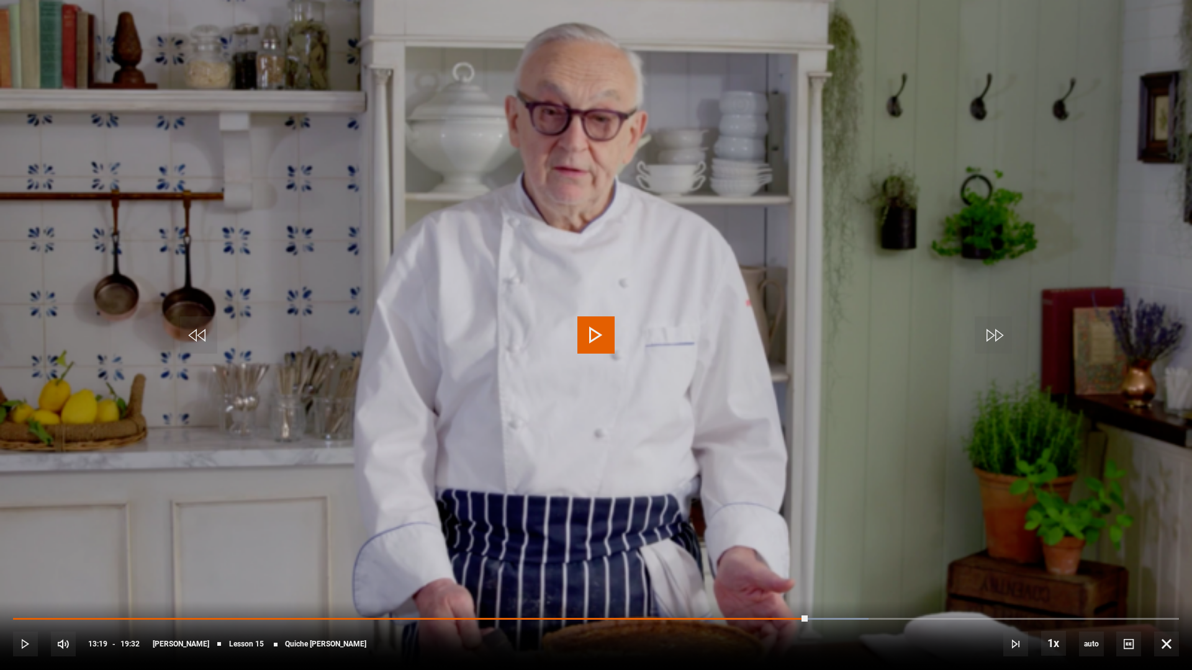
click at [979, 85] on video "Video Player" at bounding box center [596, 335] width 1192 height 670
click at [583, 333] on span "Video Player" at bounding box center [595, 334] width 37 height 37
click at [869, 205] on video "Video Player" at bounding box center [596, 335] width 1192 height 670
click at [591, 323] on span "Video Player" at bounding box center [595, 334] width 37 height 37
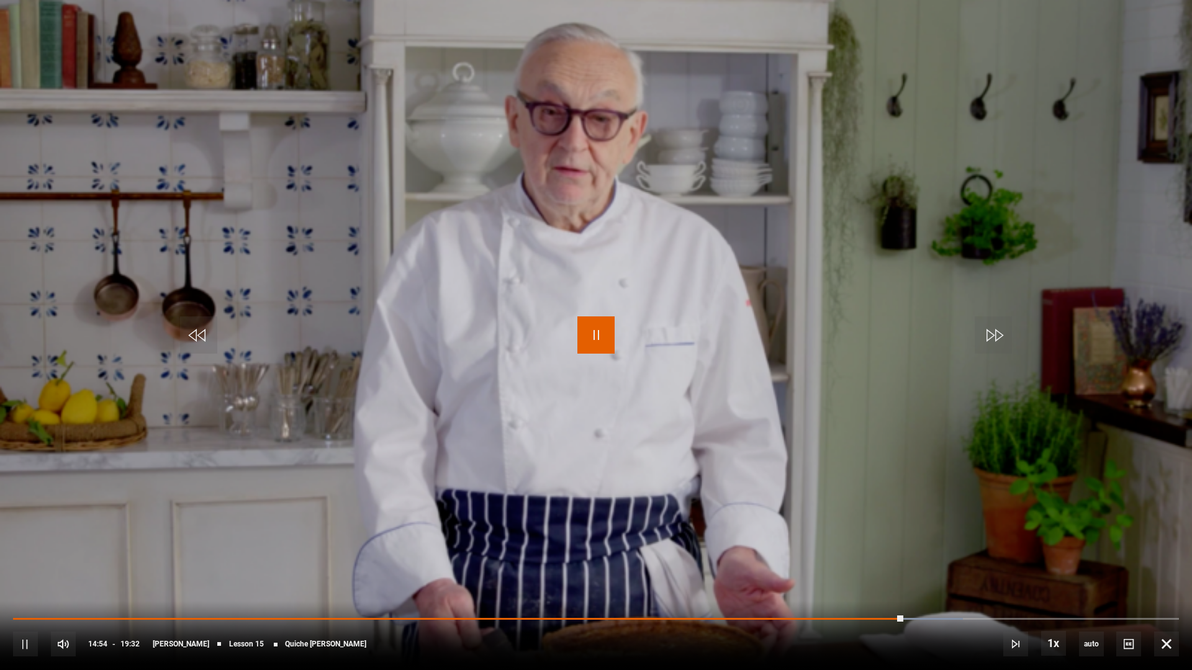
click at [591, 323] on span "Video Player" at bounding box center [595, 334] width 37 height 37
click at [923, 364] on video "Video Player" at bounding box center [596, 335] width 1192 height 670
click at [599, 330] on span "Video Player" at bounding box center [595, 334] width 37 height 37
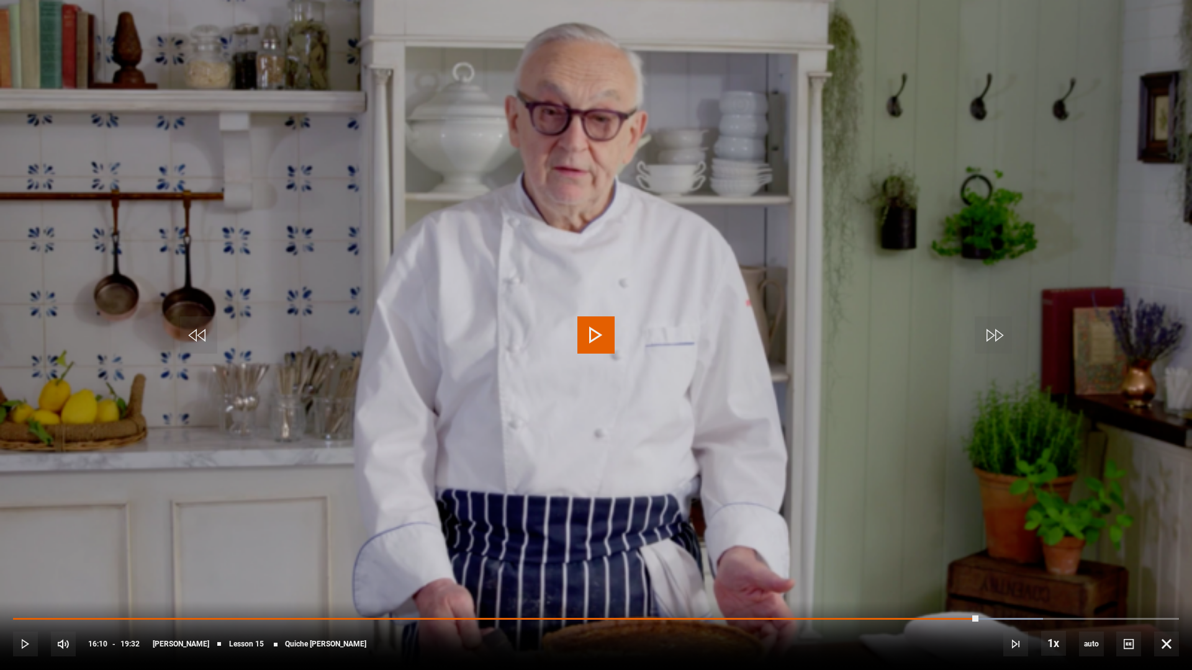
click at [591, 331] on span "Video Player" at bounding box center [595, 334] width 37 height 37
click at [822, 357] on video "Video Player" at bounding box center [596, 335] width 1192 height 670
click at [606, 323] on span "Video Player" at bounding box center [595, 334] width 37 height 37
click at [956, 249] on video "Video Player" at bounding box center [596, 335] width 1192 height 670
click at [601, 336] on span "Video Player" at bounding box center [595, 334] width 37 height 37
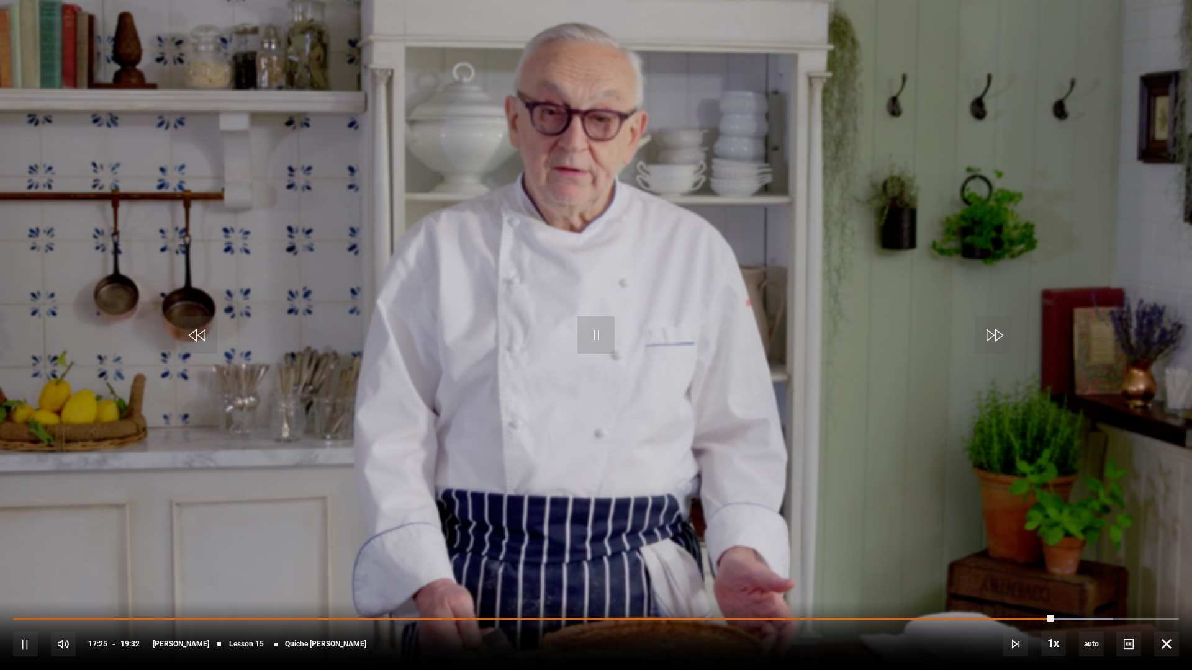
click at [773, 189] on video "Video Player" at bounding box center [596, 335] width 1192 height 670
click at [1028, 78] on video "Video Player" at bounding box center [596, 335] width 1192 height 670
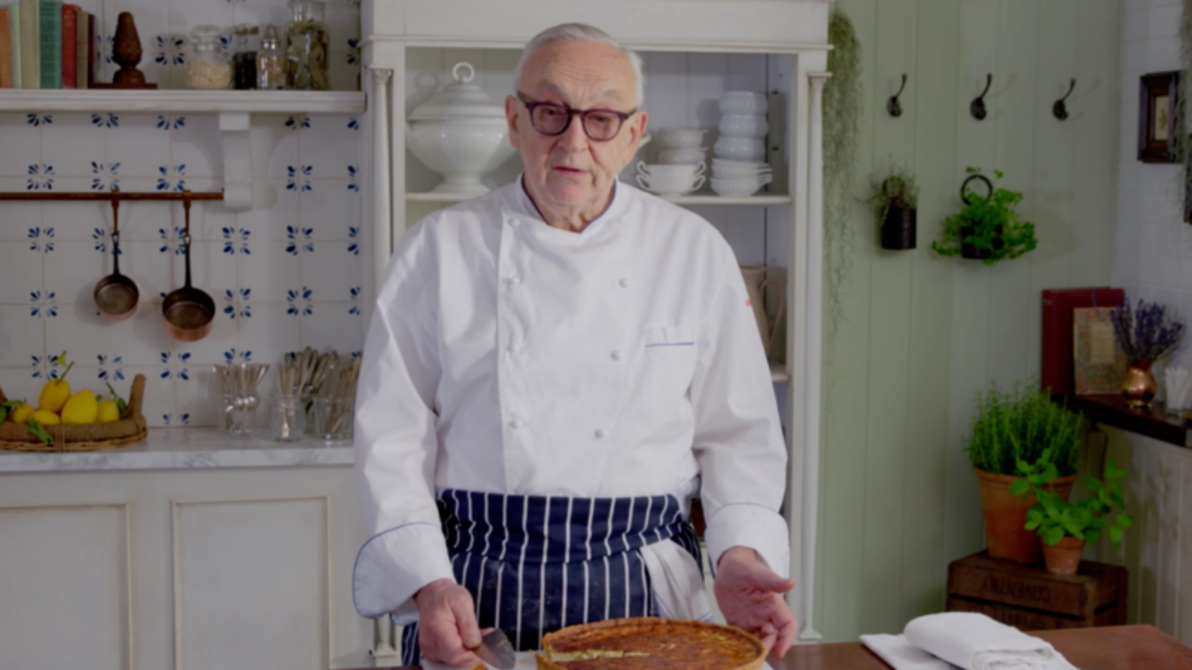
click at [1056, 81] on video "Video Player" at bounding box center [596, 335] width 1192 height 670
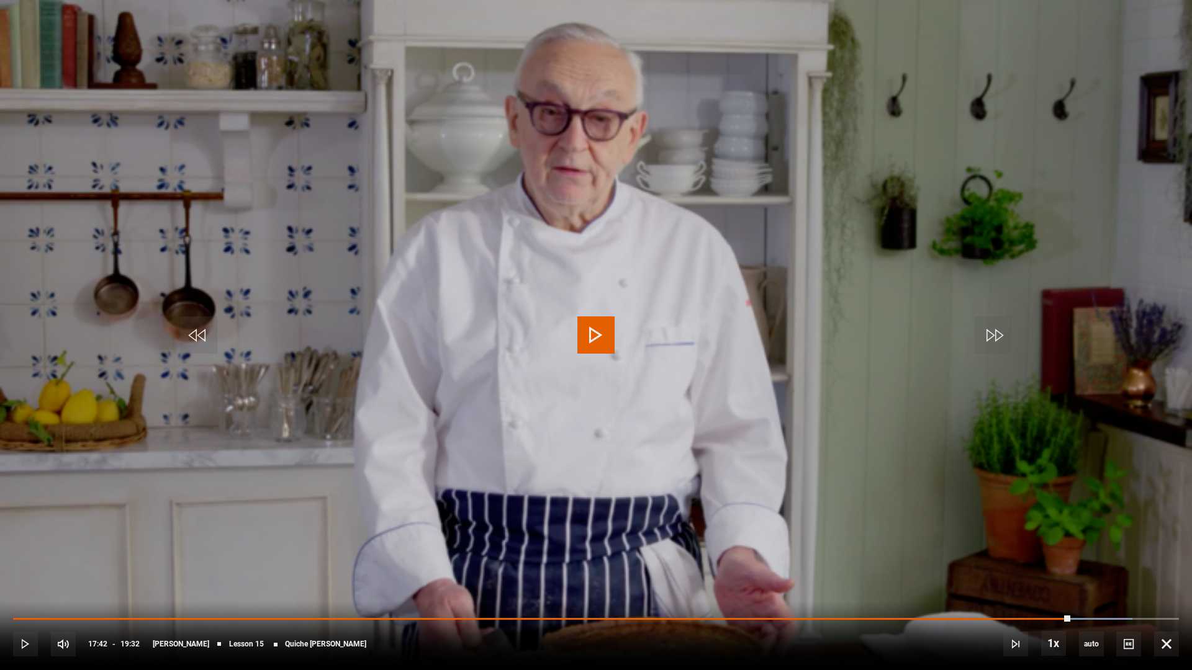
click at [1043, 118] on video "Video Player" at bounding box center [596, 335] width 1192 height 670
click at [918, 204] on video "Video Player" at bounding box center [596, 335] width 1192 height 670
click at [866, 205] on video "Video Player" at bounding box center [596, 335] width 1192 height 670
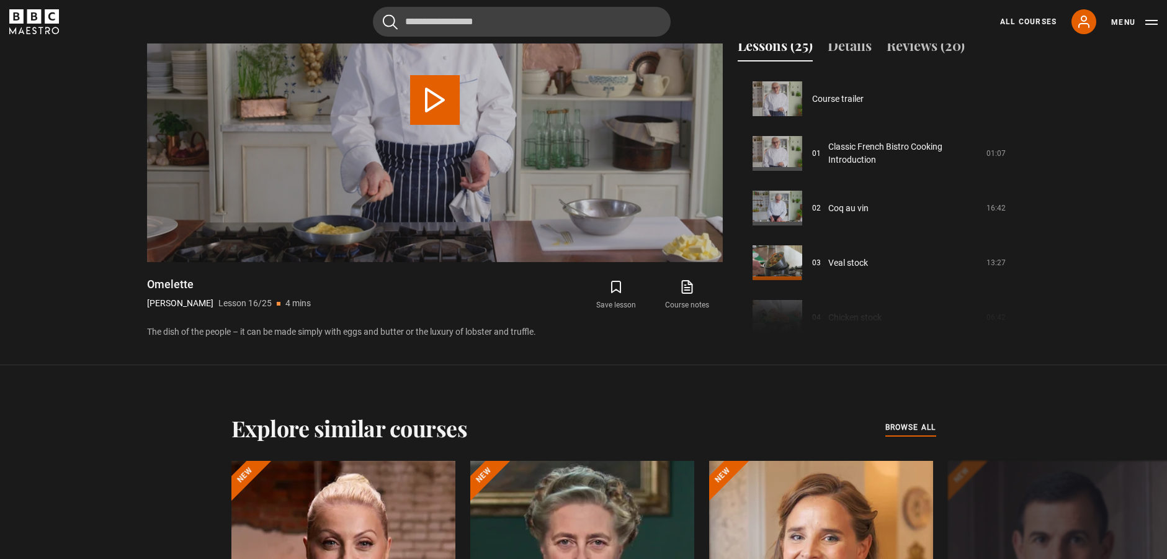
scroll to position [819, 0]
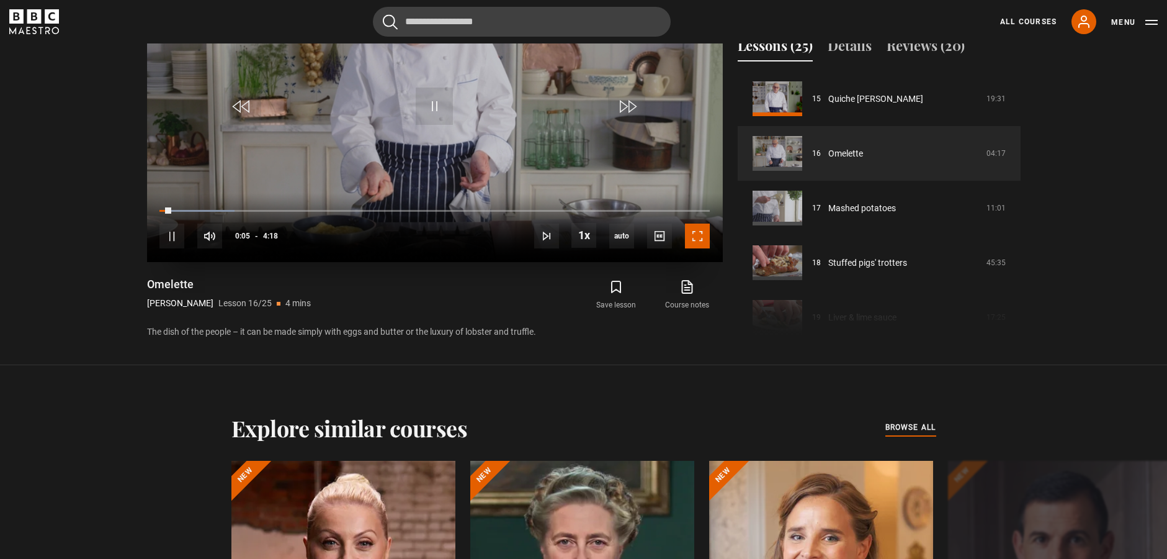
click at [694, 235] on span "Video Player" at bounding box center [697, 235] width 25 height 25
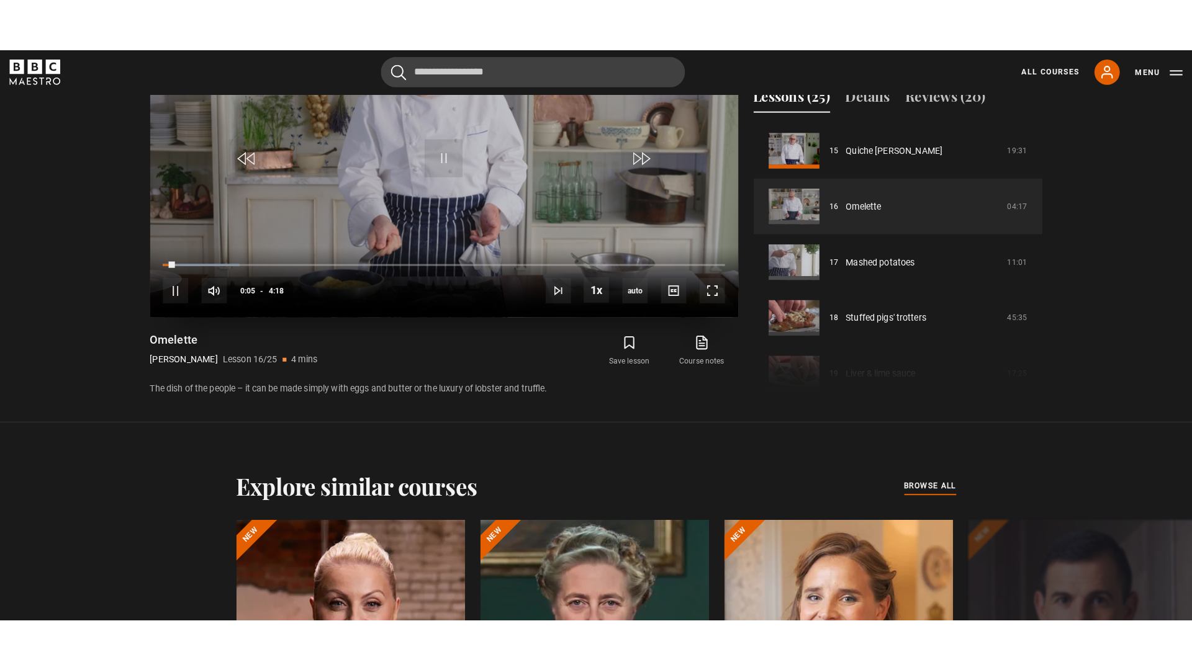
scroll to position [614, 0]
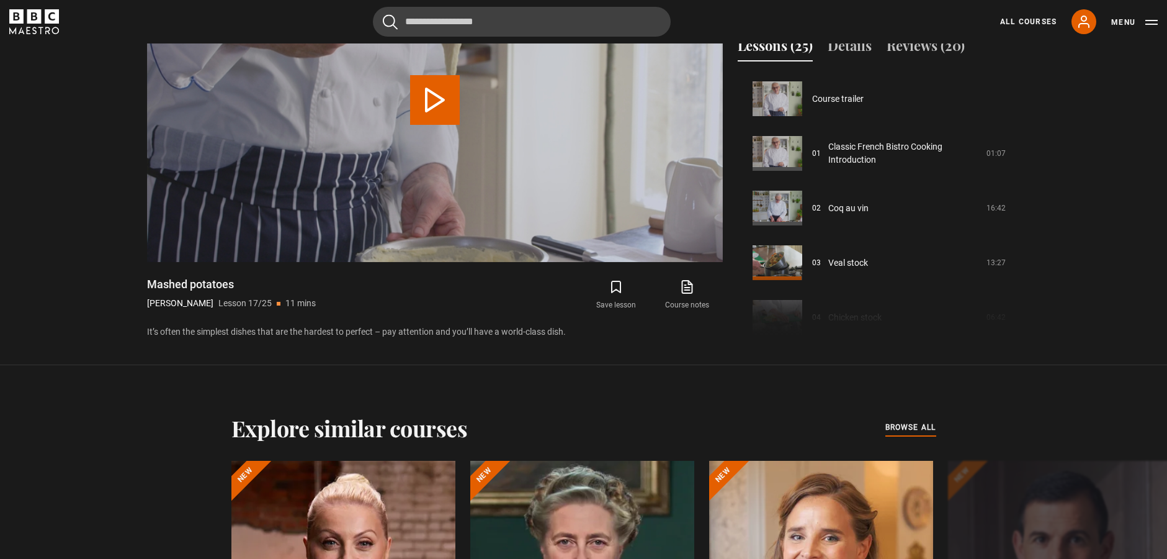
scroll to position [874, 0]
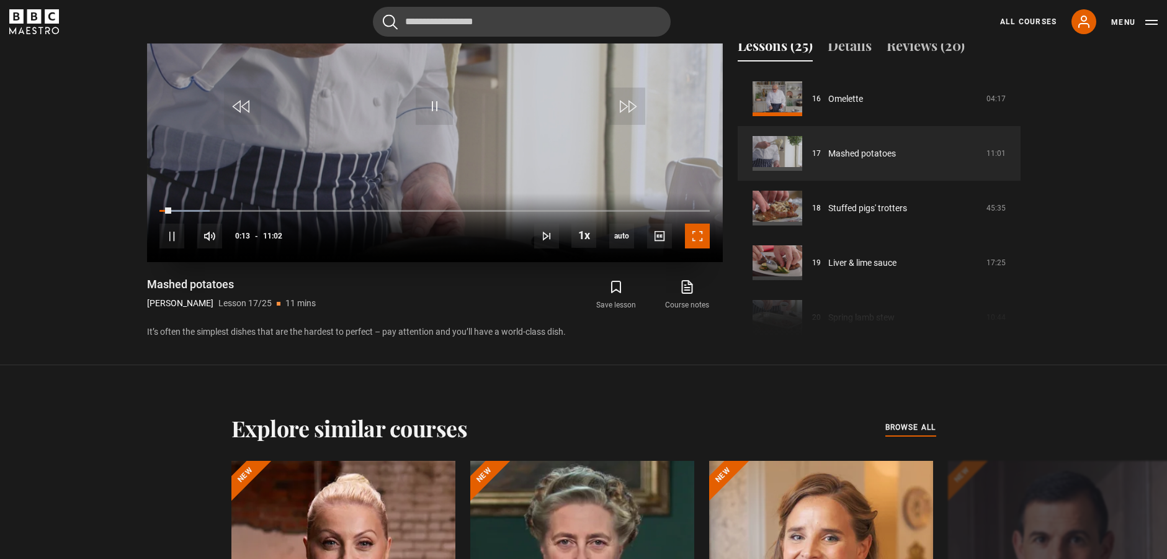
click at [690, 239] on span "Video Player" at bounding box center [697, 235] width 25 height 25
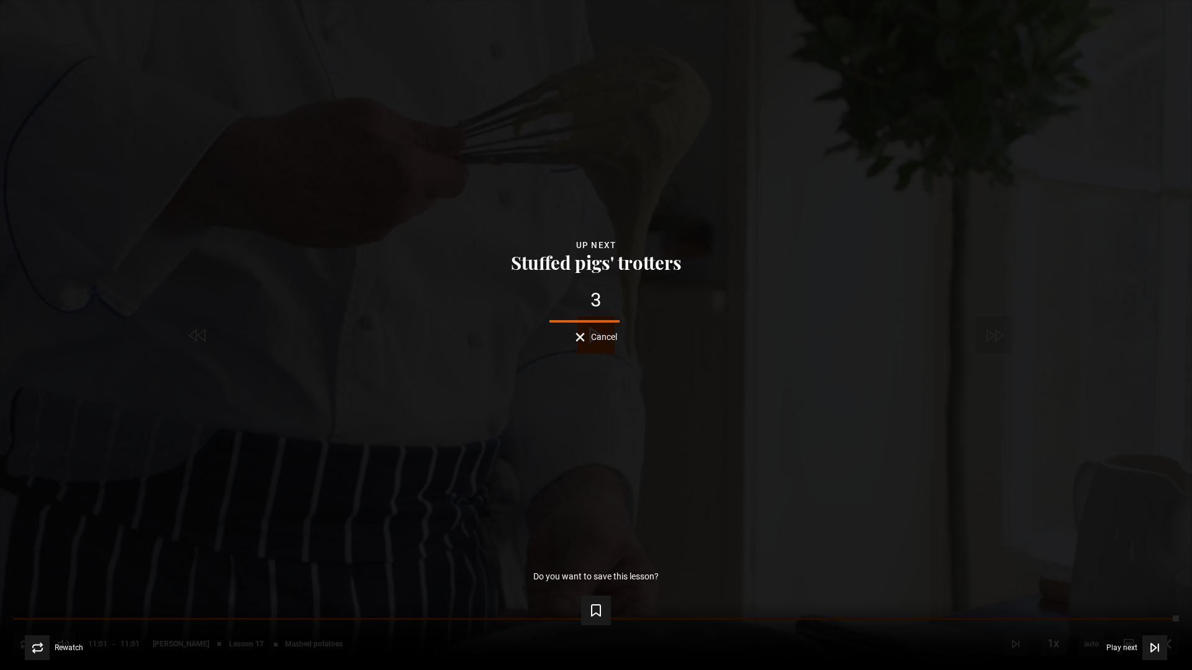
click at [665, 265] on button "Stuffed pigs' trotters" at bounding box center [596, 262] width 178 height 19
click at [736, 235] on div "Lesson Completed Up next Stuffed pigs' trotters 1 Cancel Do you want to save th…" at bounding box center [596, 335] width 1192 height 670
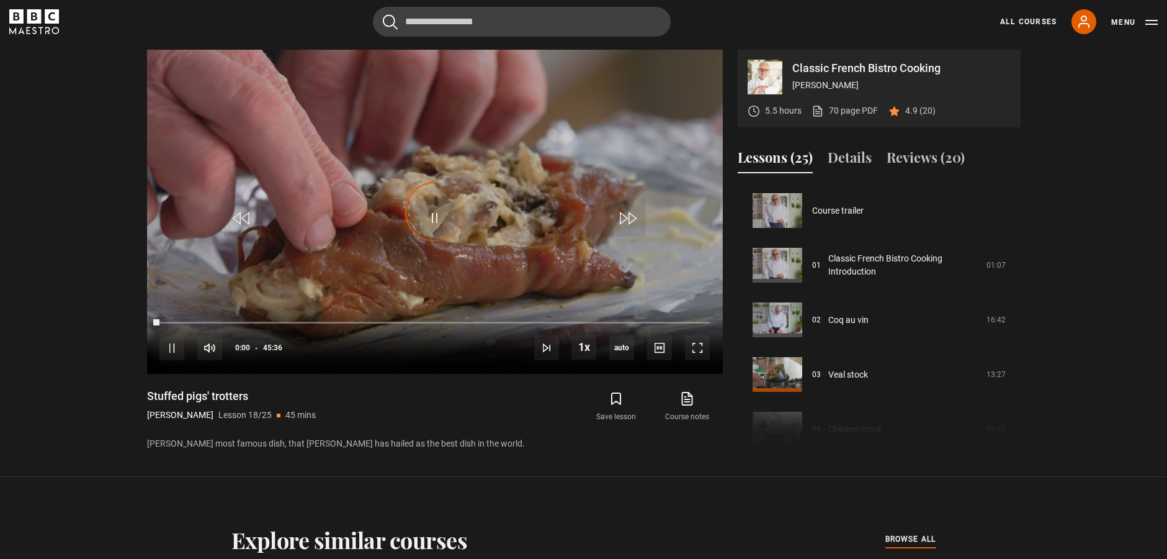
scroll to position [928, 0]
